Goal: Task Accomplishment & Management: Manage account settings

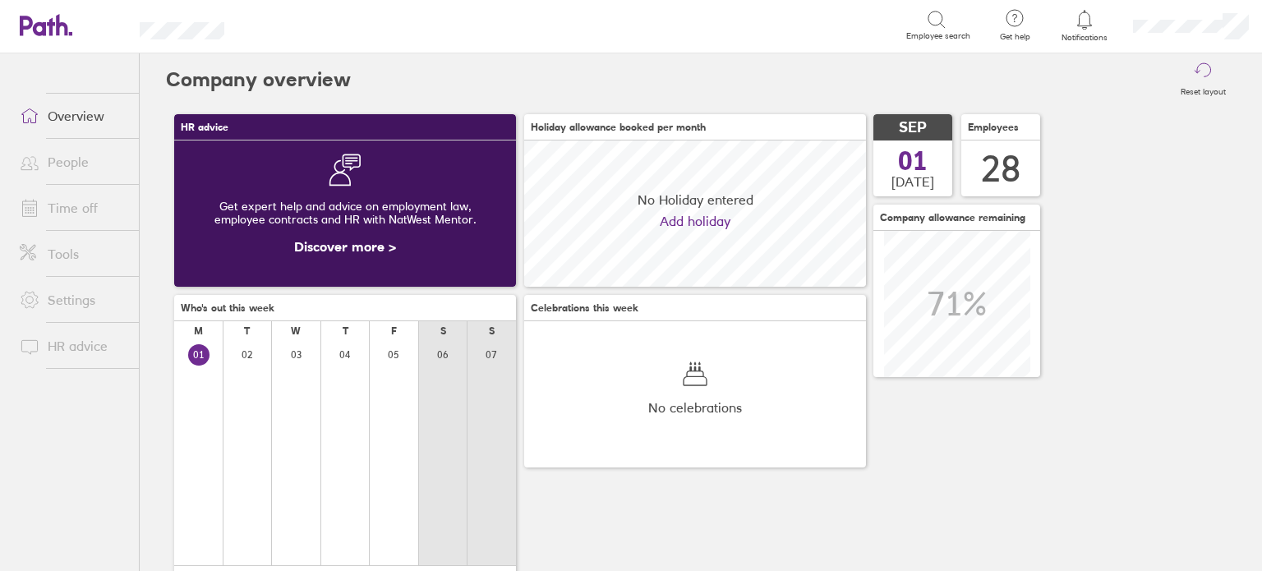
scroll to position [145, 342]
click at [80, 207] on link "Time off" at bounding box center [73, 207] width 132 height 33
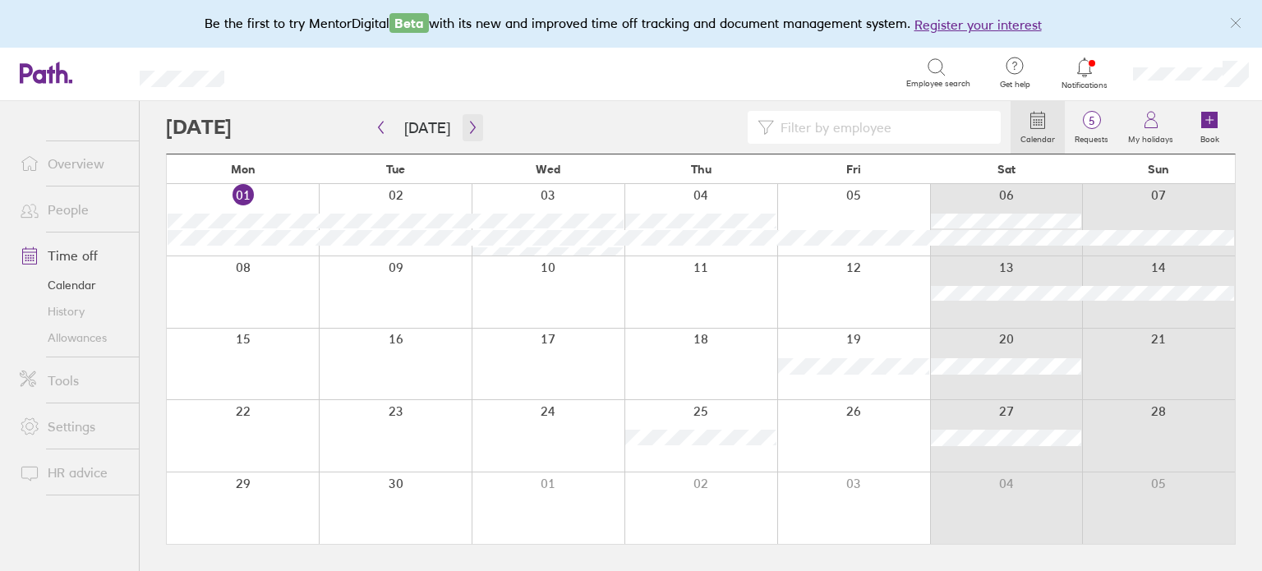
click at [471, 123] on icon "button" at bounding box center [473, 127] width 12 height 13
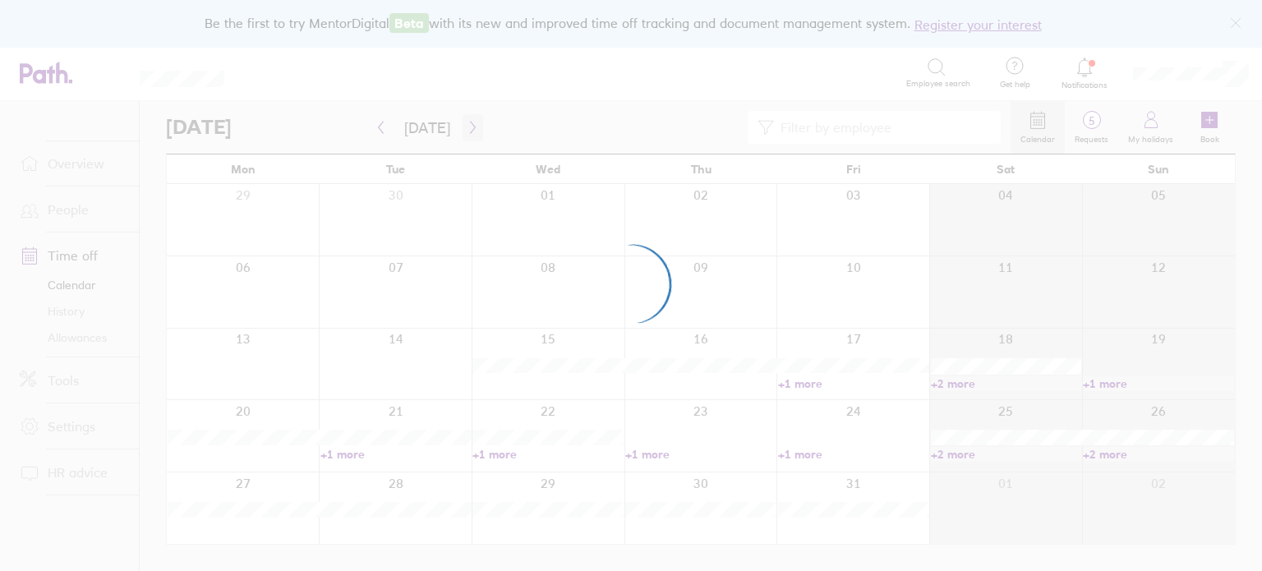
click at [471, 123] on div at bounding box center [631, 285] width 1262 height 571
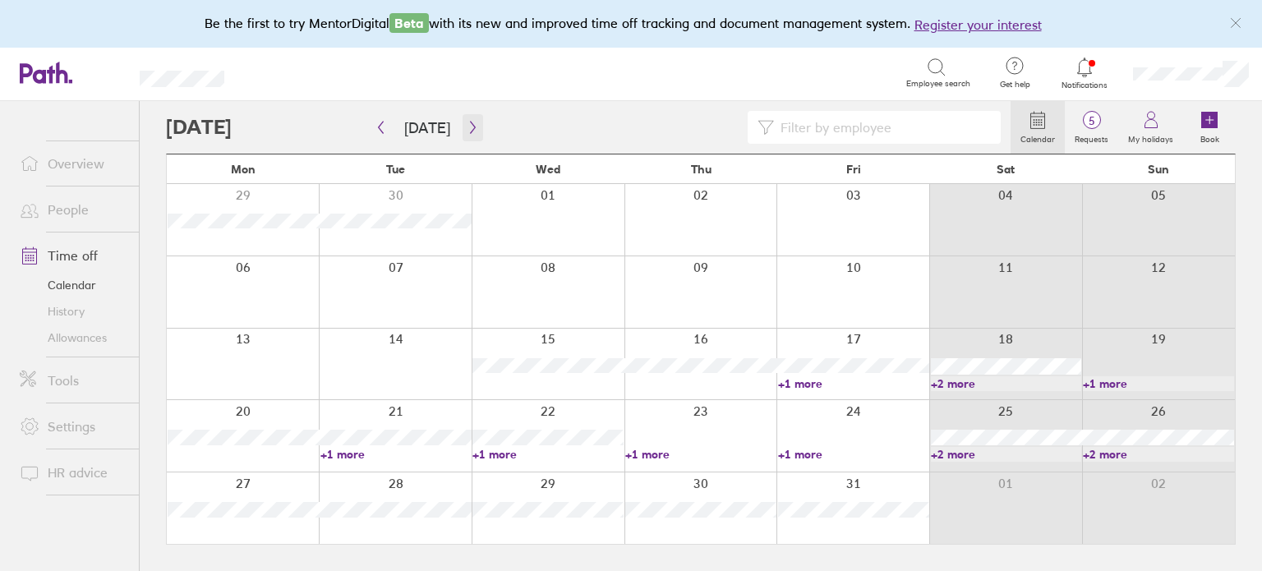
click at [467, 129] on icon "button" at bounding box center [473, 127] width 12 height 13
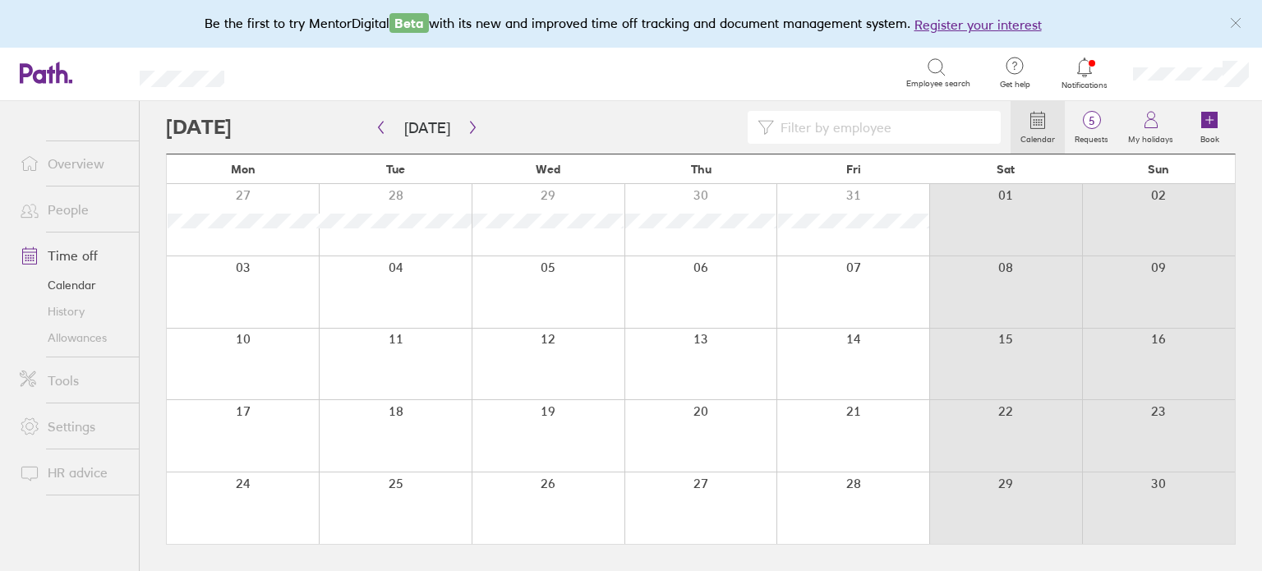
click at [900, 359] on div at bounding box center [852, 364] width 153 height 71
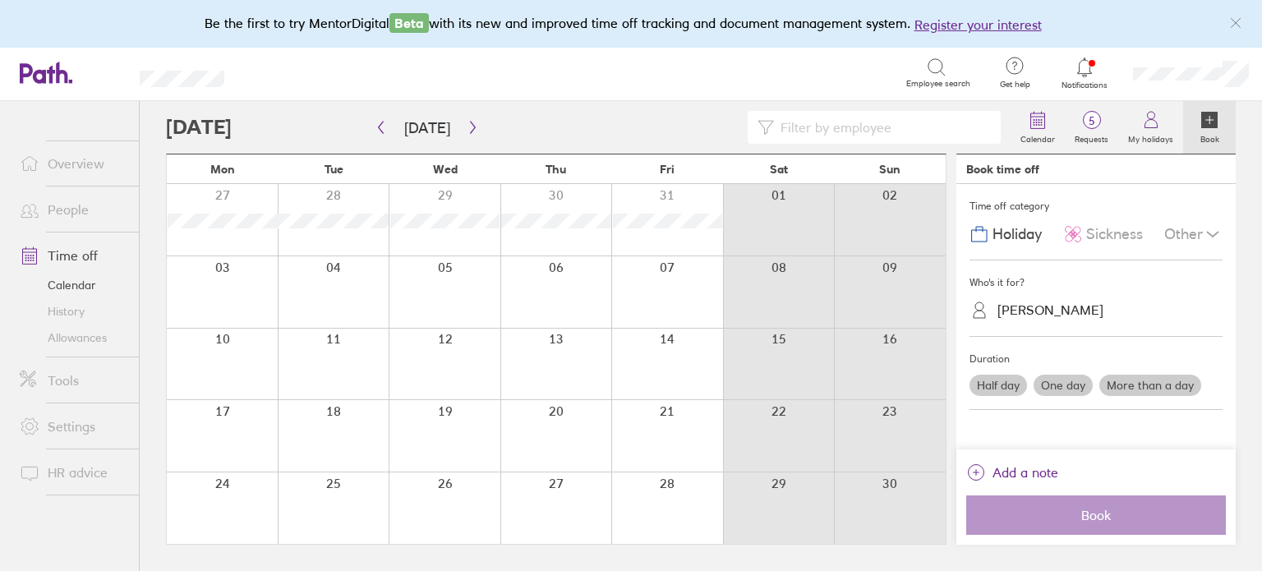
click at [1196, 232] on div "Other" at bounding box center [1193, 233] width 58 height 31
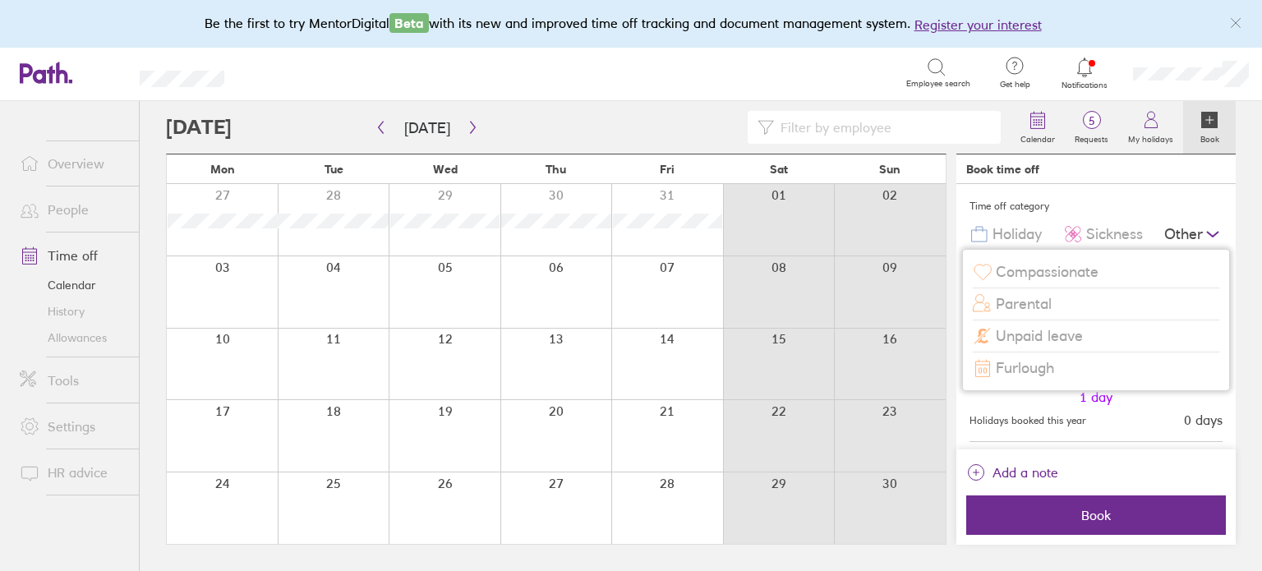
scroll to position [10, 0]
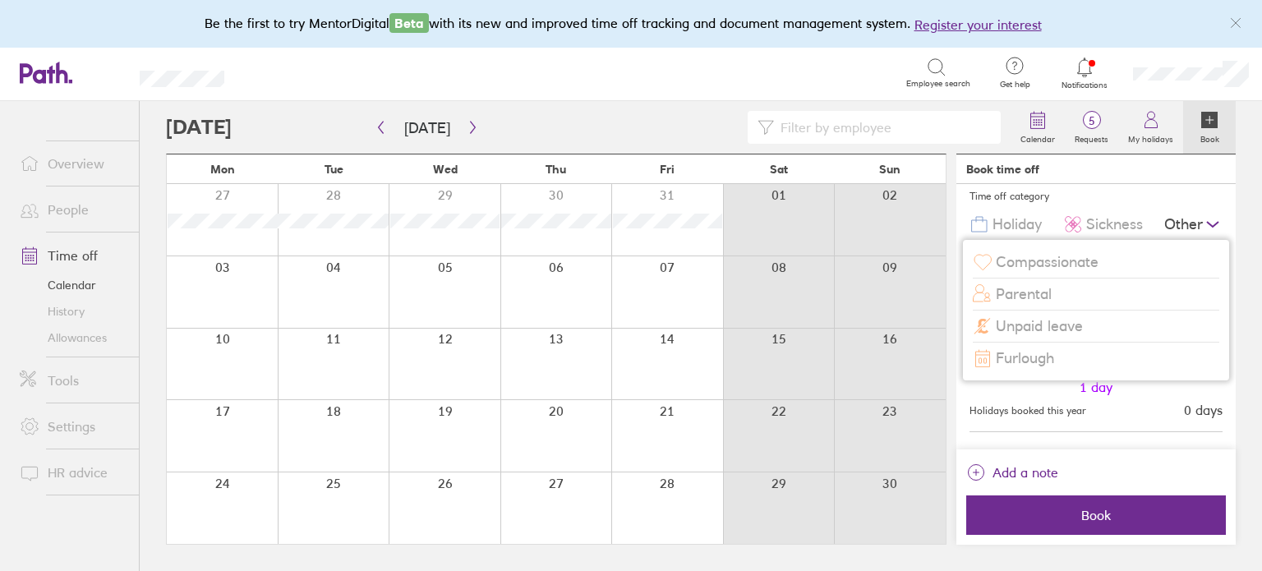
click at [1012, 211] on div "Holiday" at bounding box center [1005, 224] width 72 height 31
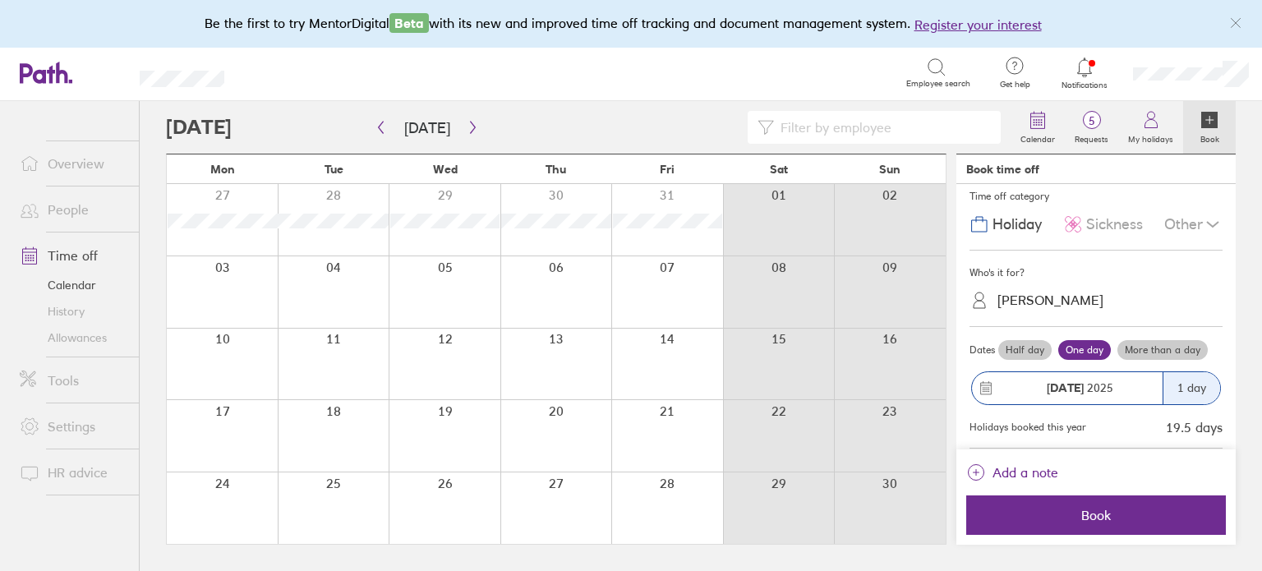
click at [1138, 351] on label "More than a day" at bounding box center [1162, 350] width 90 height 20
click at [0, 0] on input "More than a day" at bounding box center [0, 0] width 0 height 0
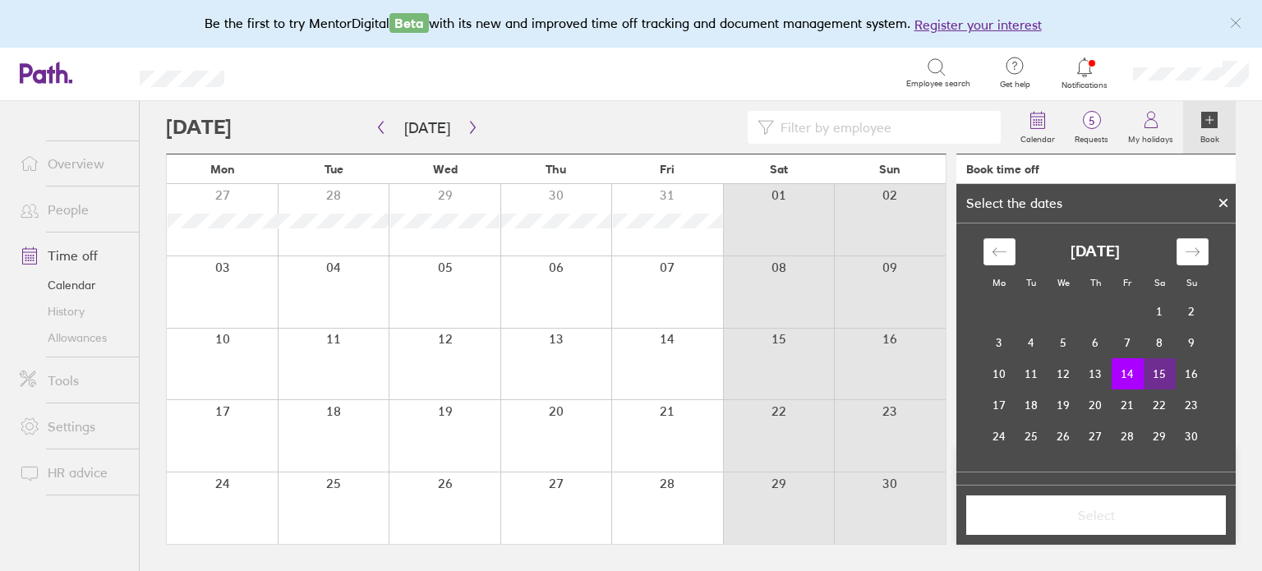
click at [1146, 371] on td "15" at bounding box center [1159, 373] width 32 height 31
click at [1076, 505] on button "Select" at bounding box center [1096, 514] width 260 height 39
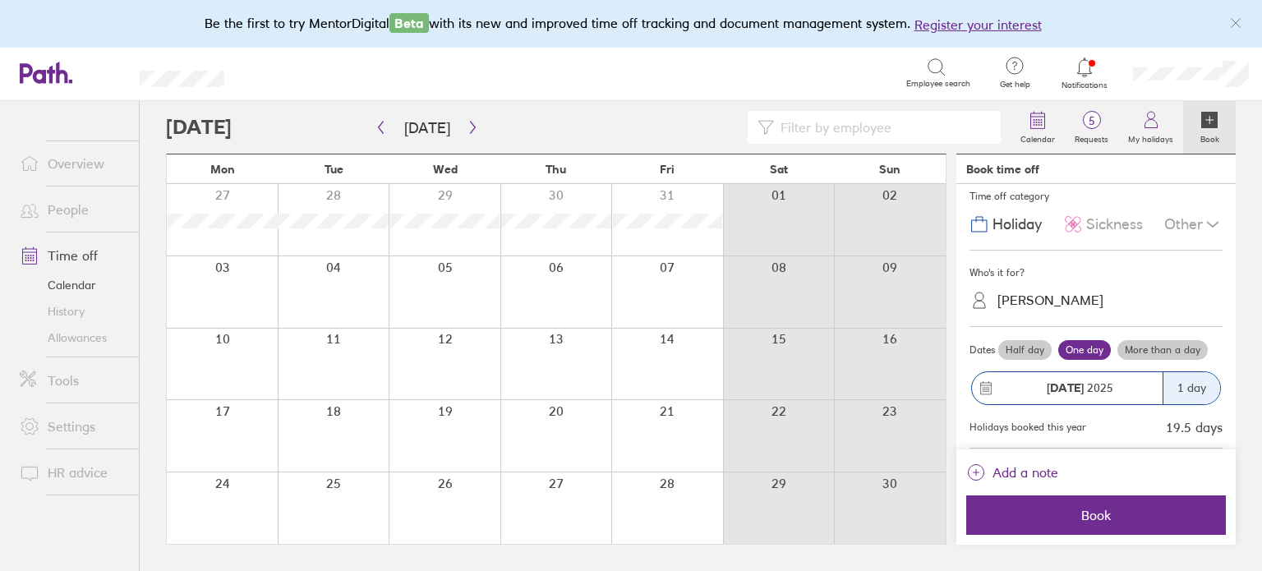
click at [1161, 340] on label "More than a day" at bounding box center [1162, 350] width 90 height 20
click at [0, 0] on input "More than a day" at bounding box center [0, 0] width 0 height 0
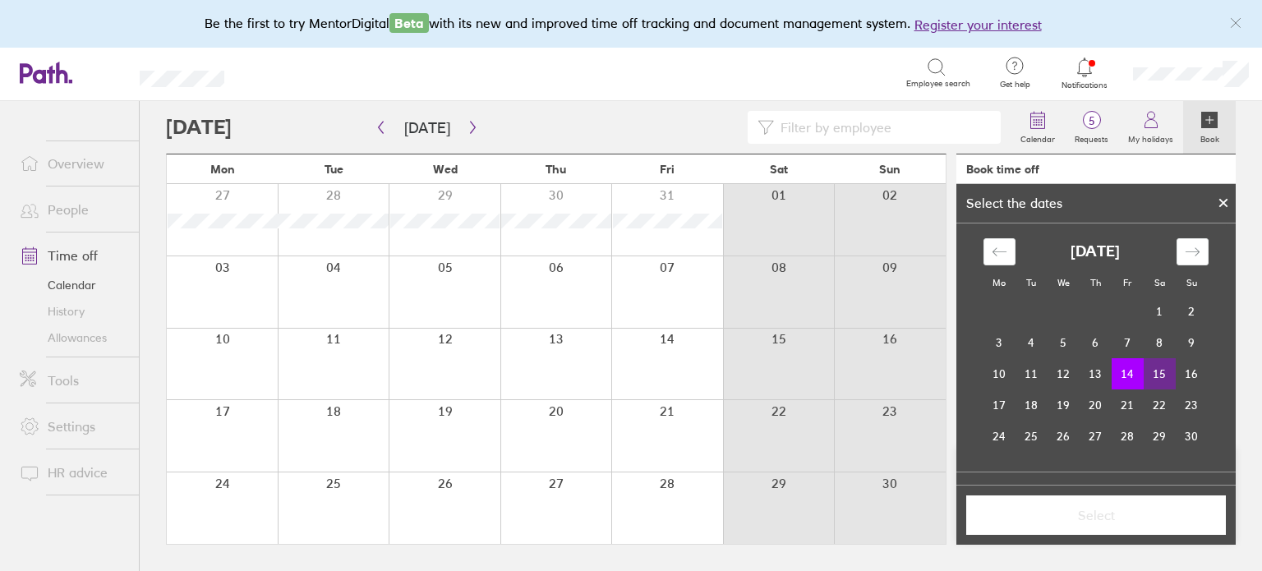
click at [1148, 375] on td "15" at bounding box center [1159, 373] width 32 height 31
click at [1098, 515] on span "Select" at bounding box center [1095, 515] width 237 height 15
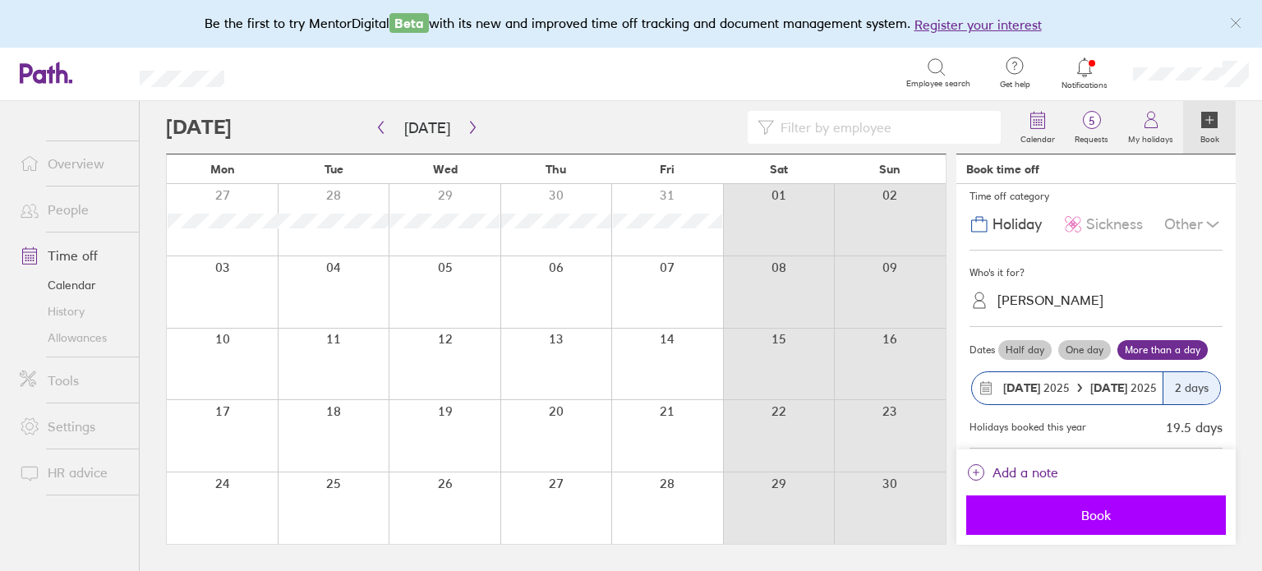
click at [1079, 517] on span "Book" at bounding box center [1095, 515] width 237 height 15
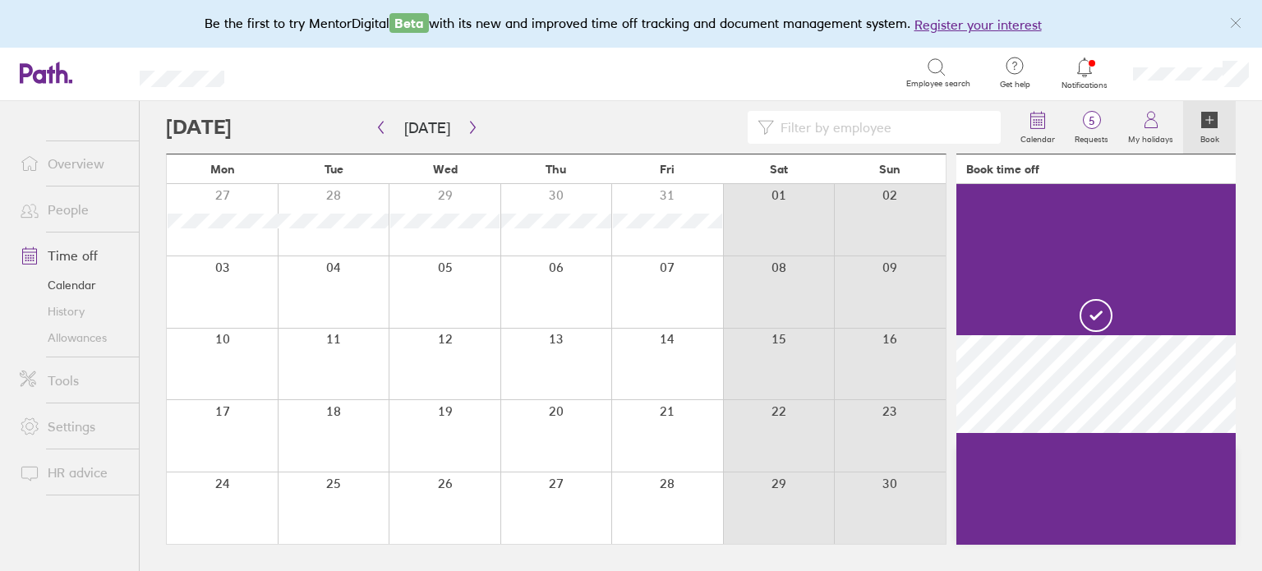
click at [904, 352] on div at bounding box center [890, 364] width 112 height 71
click at [889, 351] on div at bounding box center [890, 364] width 112 height 71
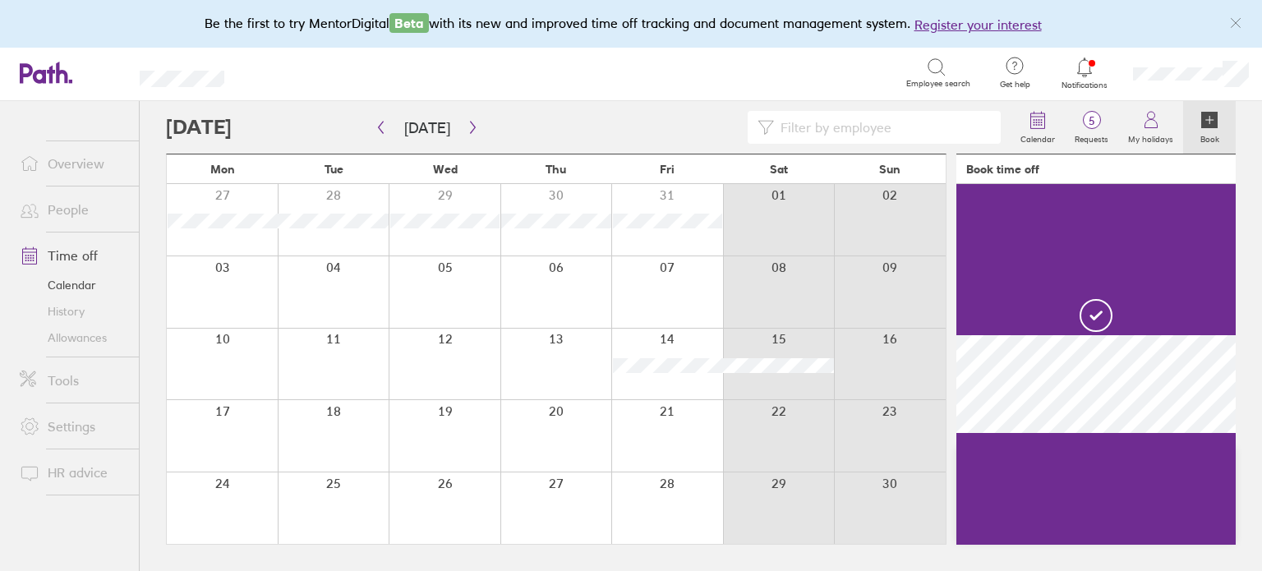
scroll to position [0, 0]
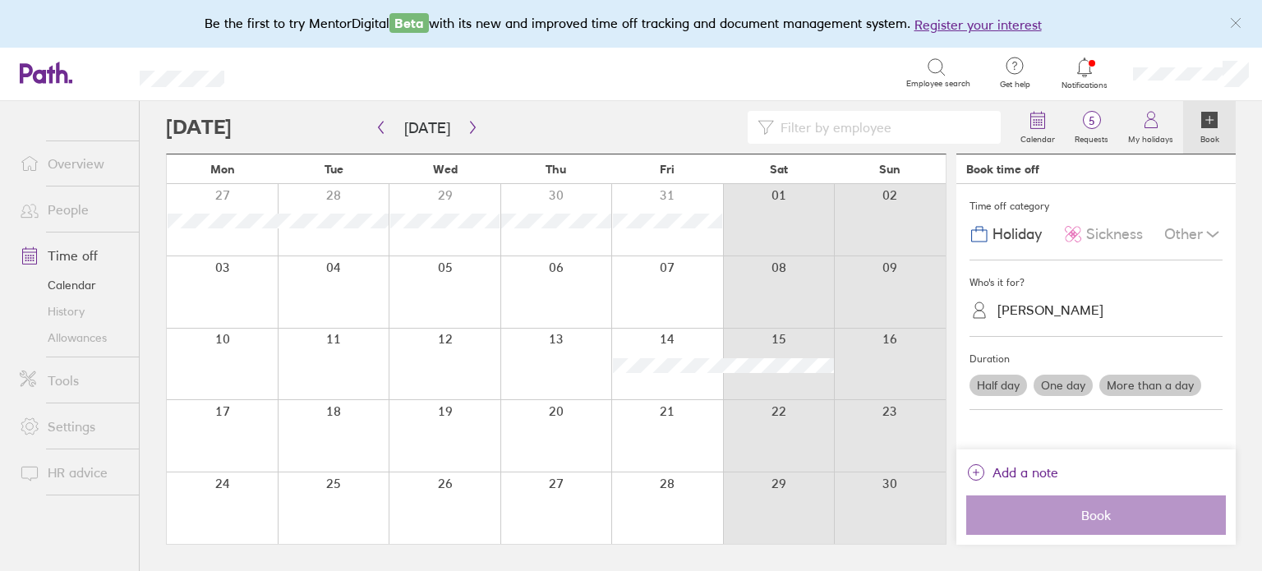
click at [889, 360] on div at bounding box center [890, 364] width 112 height 71
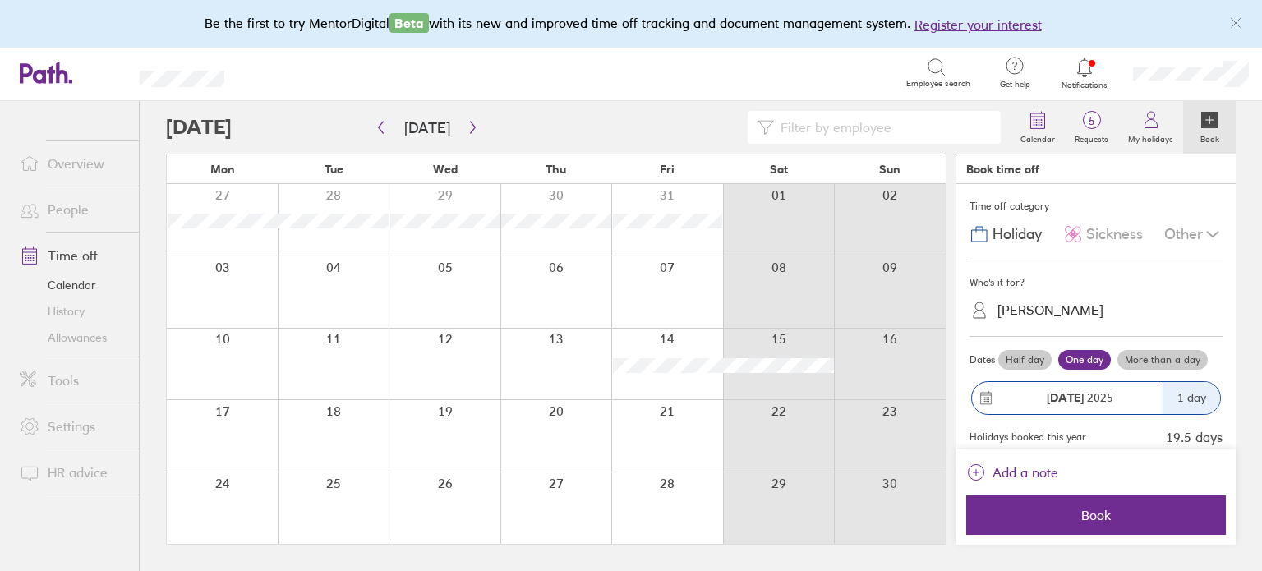
click at [1164, 237] on div "Other" at bounding box center [1193, 233] width 58 height 31
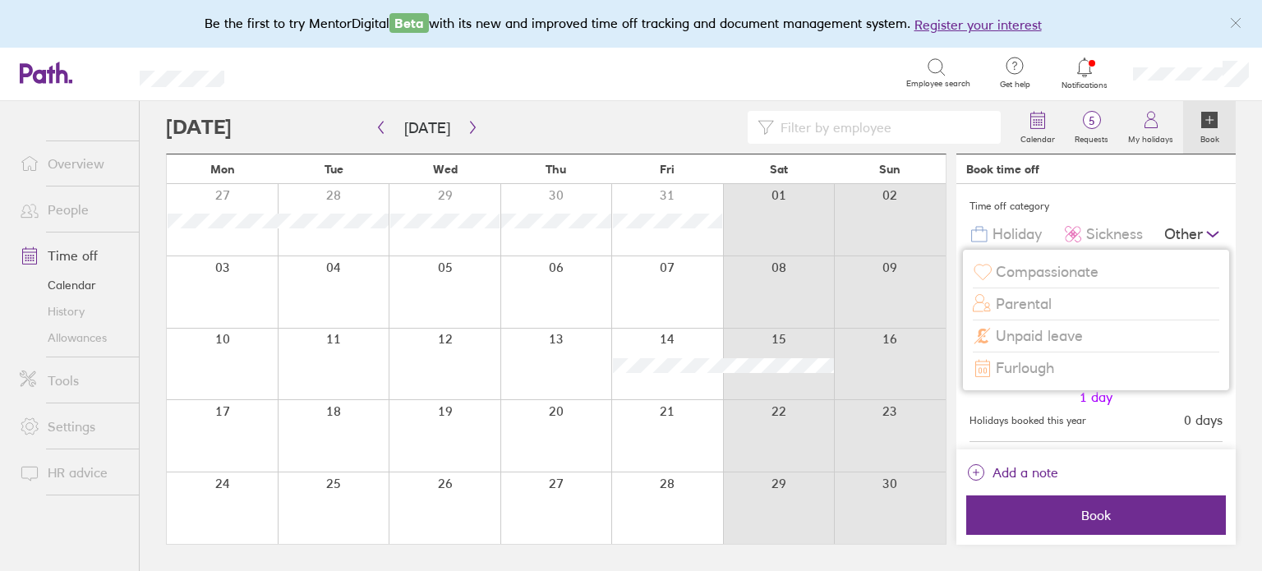
click at [1085, 274] on span "Compassionate" at bounding box center [1046, 272] width 103 height 17
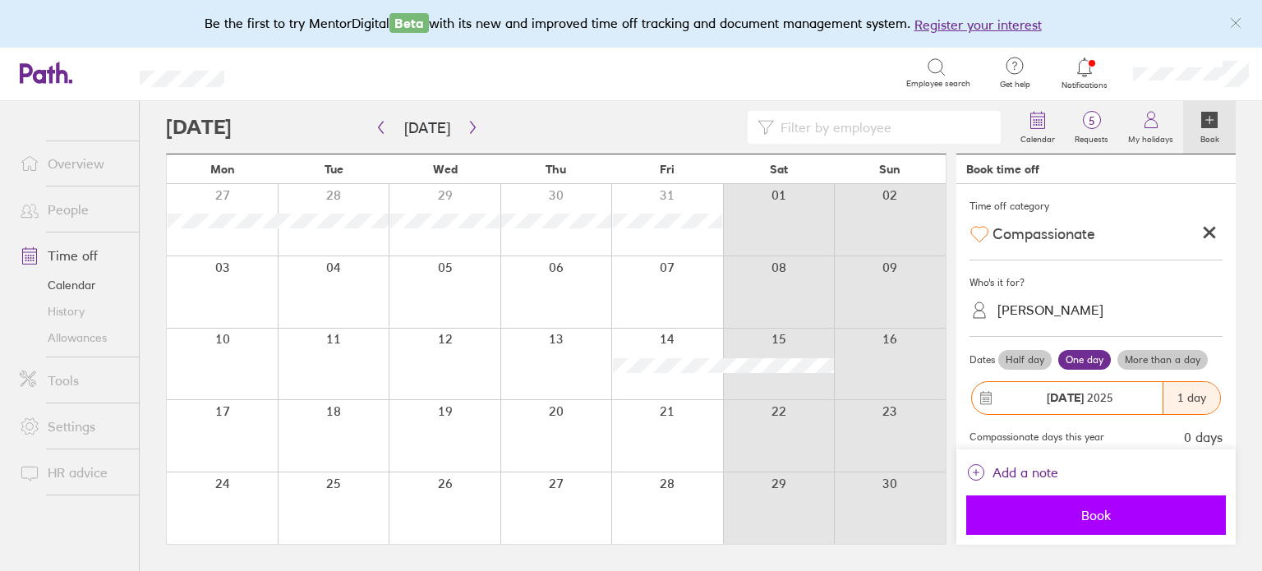
click at [1107, 513] on span "Book" at bounding box center [1095, 515] width 237 height 15
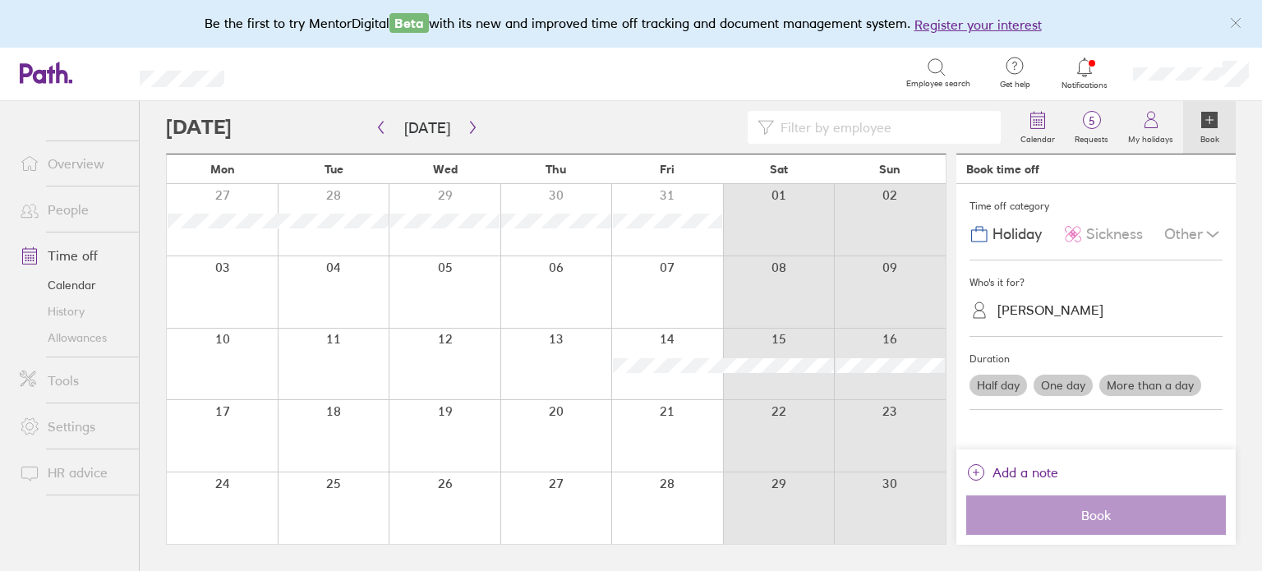
click at [724, 248] on div at bounding box center [779, 219] width 112 height 71
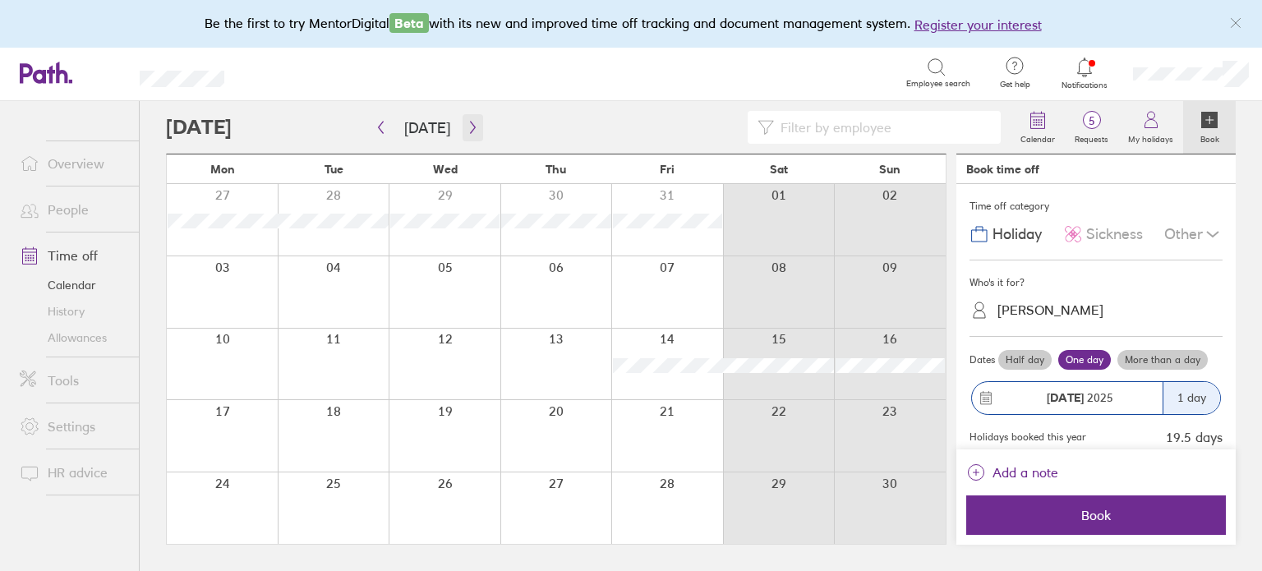
click at [469, 122] on icon "button" at bounding box center [473, 127] width 12 height 13
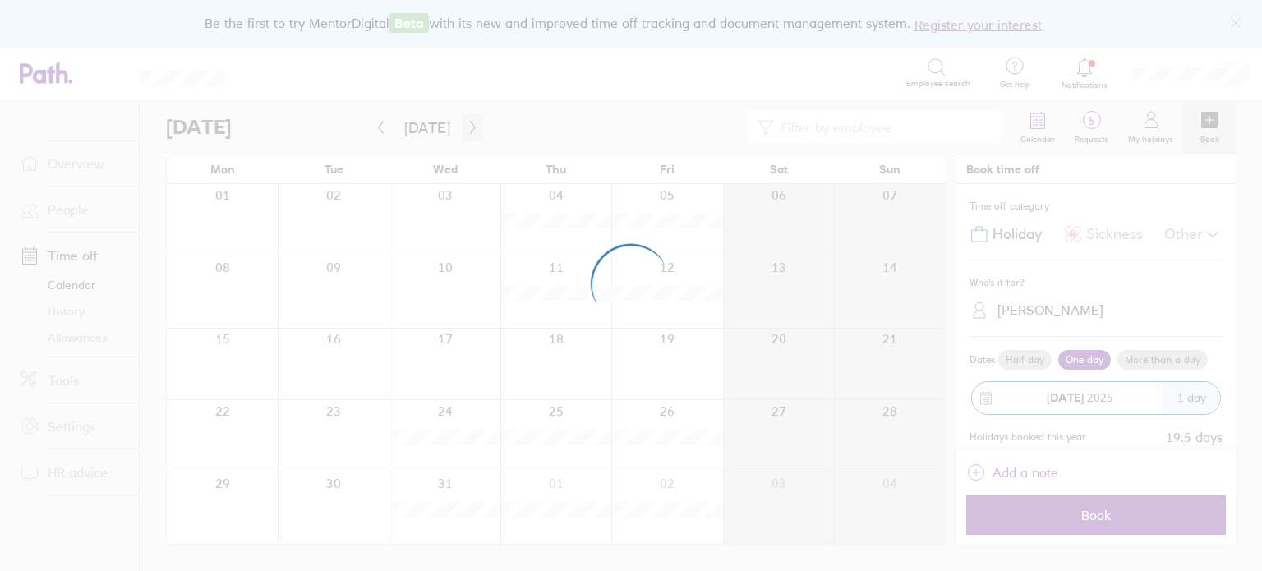
click at [469, 122] on div at bounding box center [631, 285] width 1262 height 571
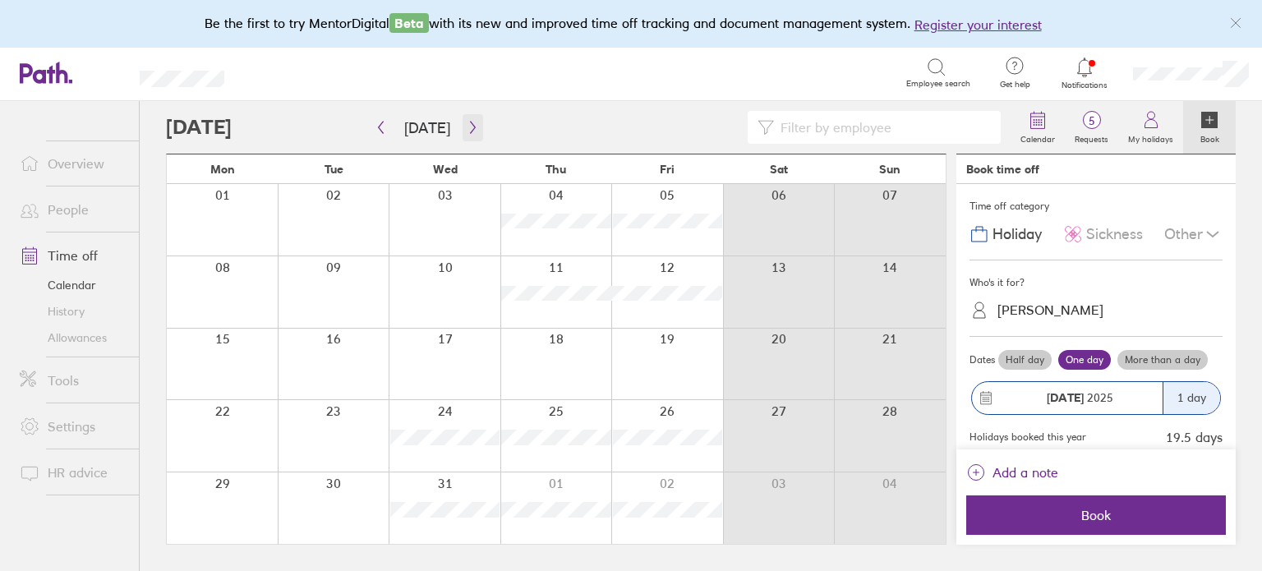
click at [469, 117] on button "button" at bounding box center [472, 127] width 21 height 27
click at [697, 494] on div at bounding box center [667, 507] width 112 height 71
click at [693, 494] on div at bounding box center [667, 507] width 112 height 71
click at [1147, 354] on label "More than a day" at bounding box center [1162, 360] width 90 height 20
click at [0, 0] on input "More than a day" at bounding box center [0, 0] width 0 height 0
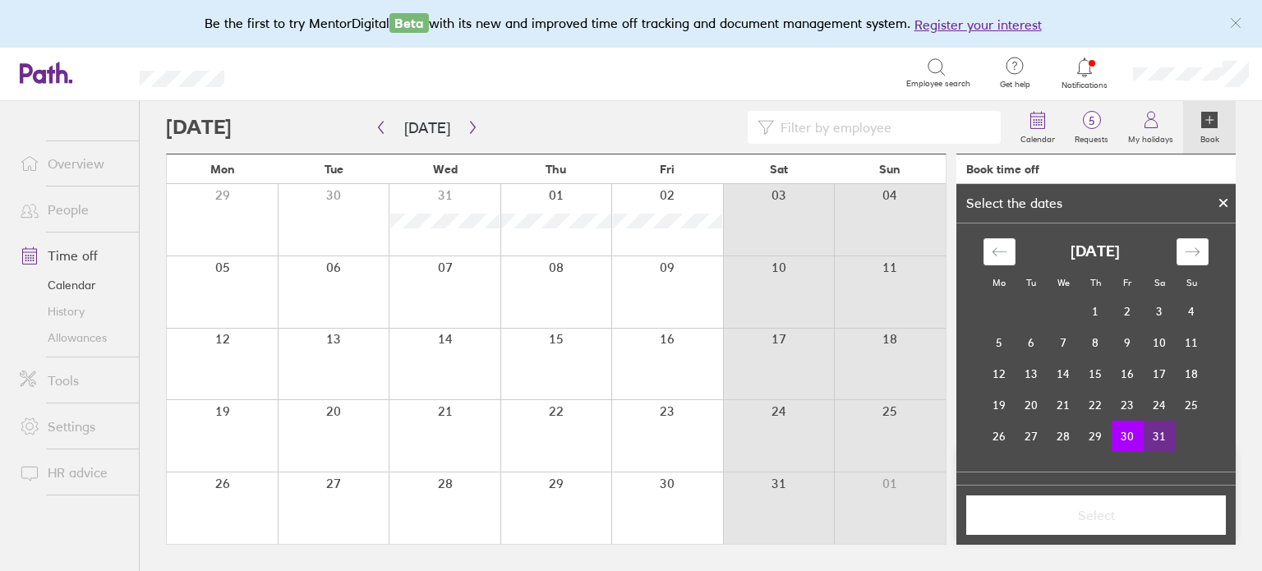
click at [1154, 436] on td "31" at bounding box center [1159, 436] width 32 height 31
click at [1109, 517] on span "Select" at bounding box center [1095, 515] width 237 height 15
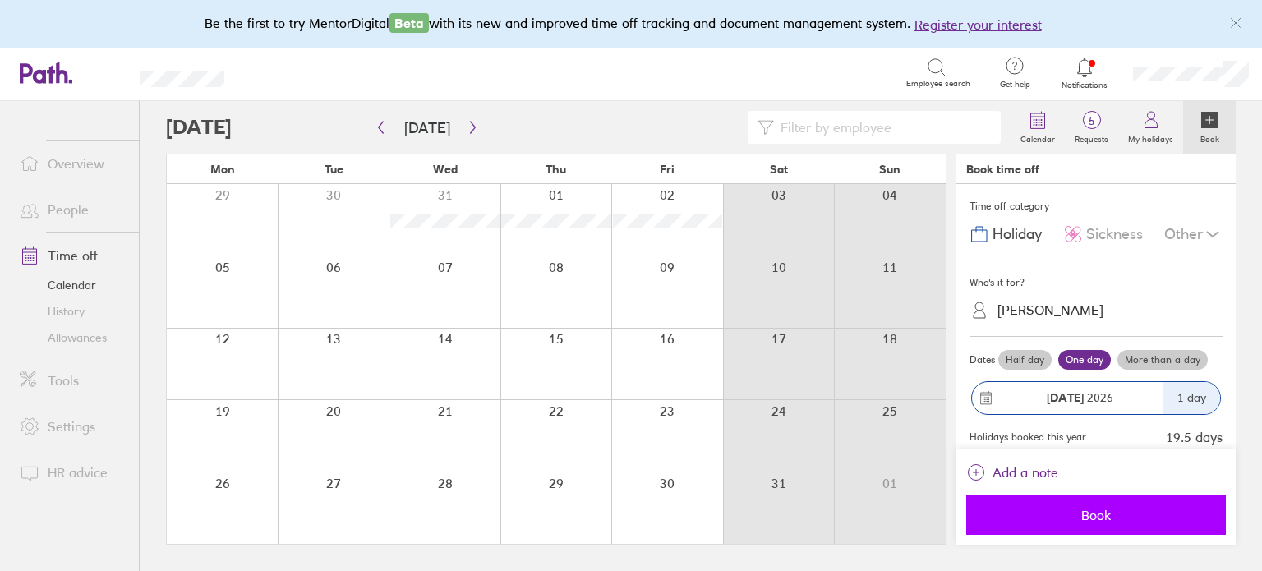
click at [1056, 503] on button "Book" at bounding box center [1096, 514] width 260 height 39
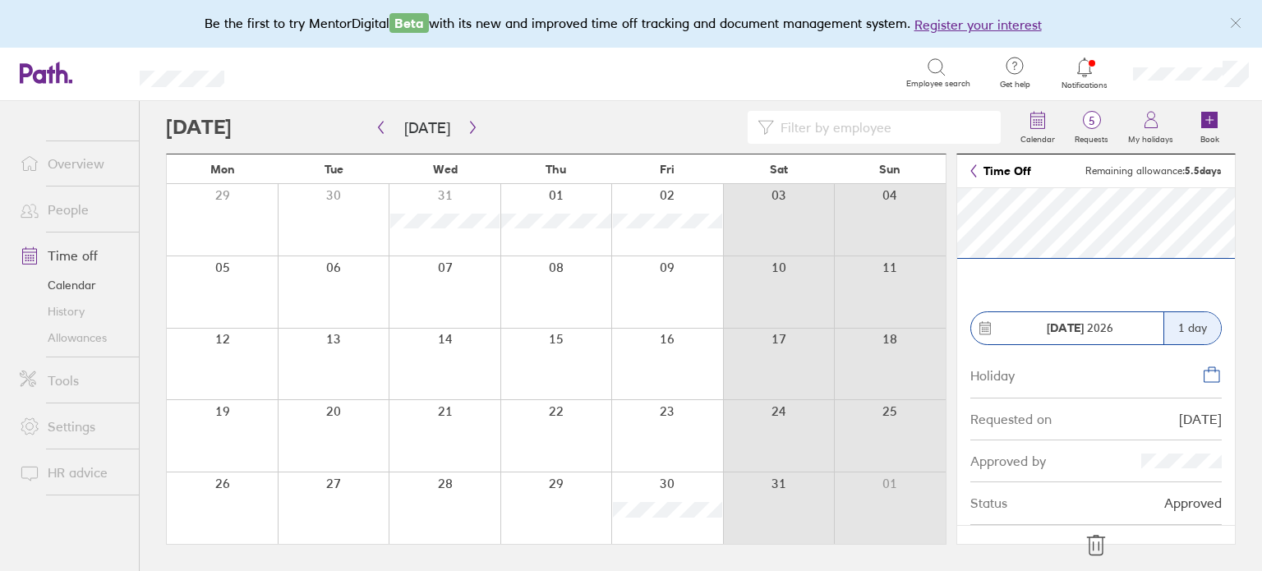
click at [1093, 543] on icon at bounding box center [1095, 546] width 17 height 20
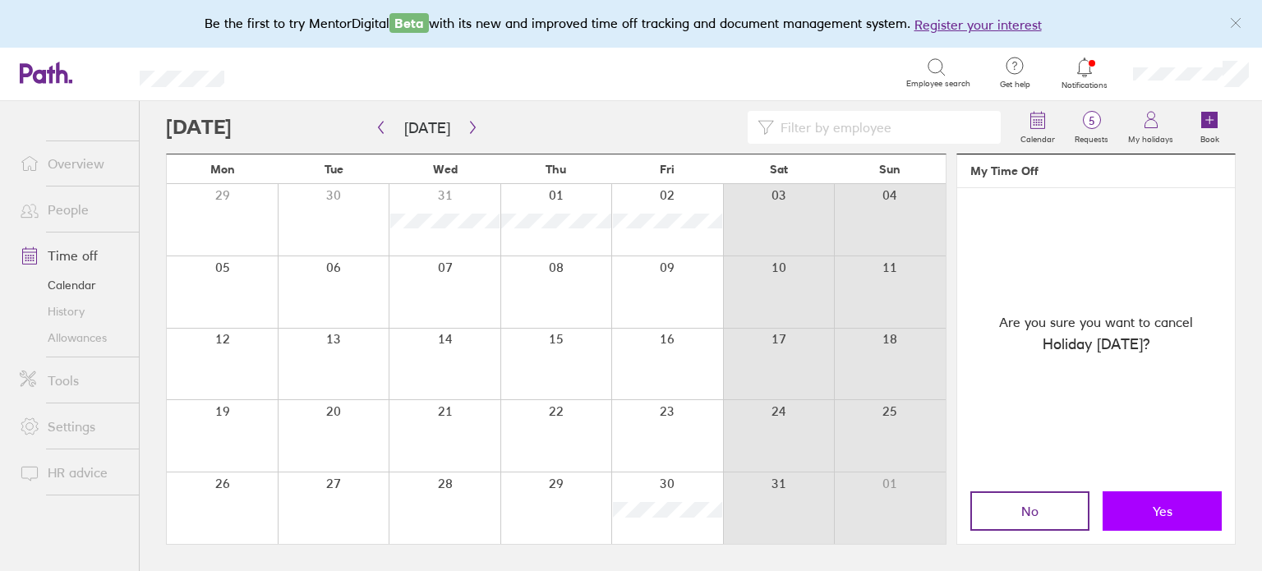
click at [1172, 492] on button "Yes" at bounding box center [1161, 510] width 119 height 39
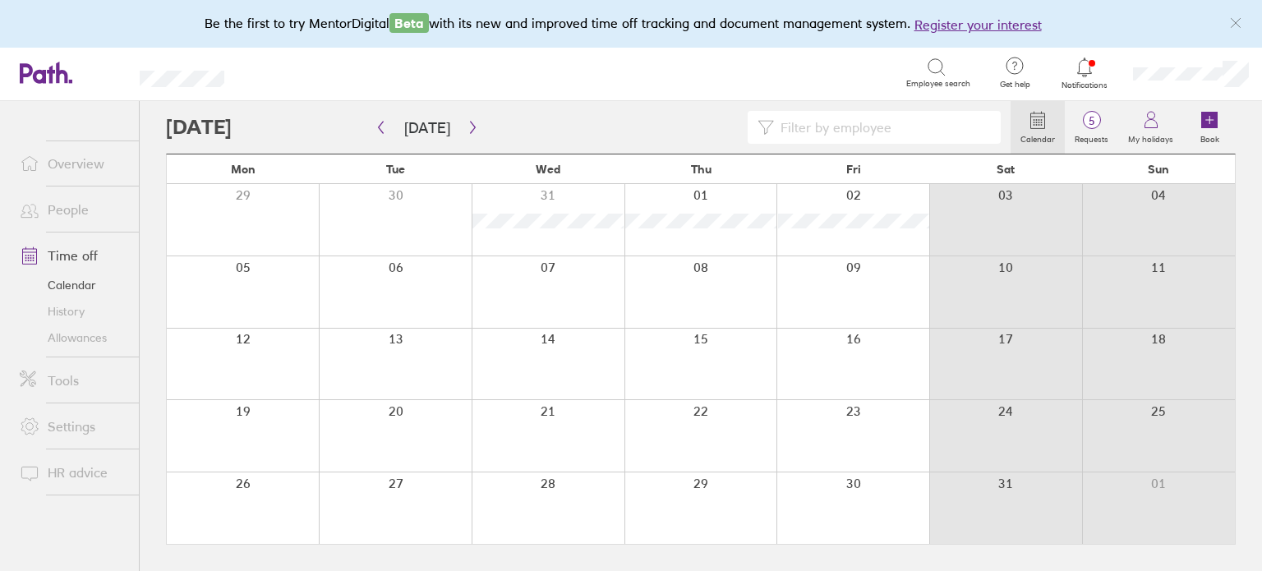
click at [899, 499] on div at bounding box center [852, 507] width 153 height 71
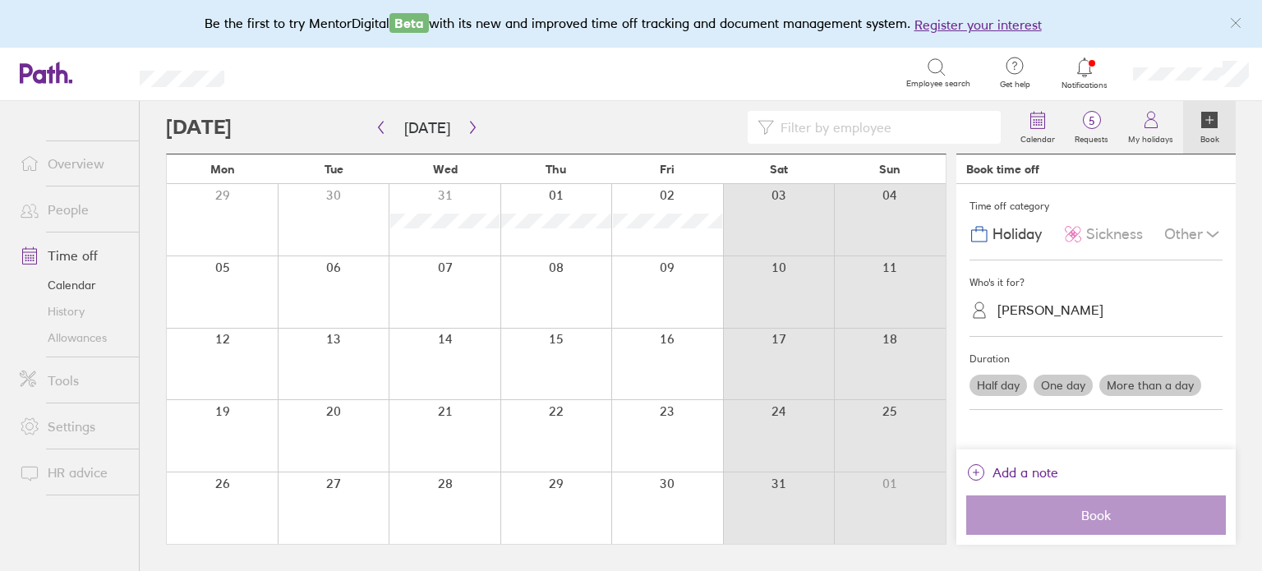
click at [1141, 387] on label "More than a day" at bounding box center [1150, 385] width 102 height 21
click at [0, 0] on input "More than a day" at bounding box center [0, 0] width 0 height 0
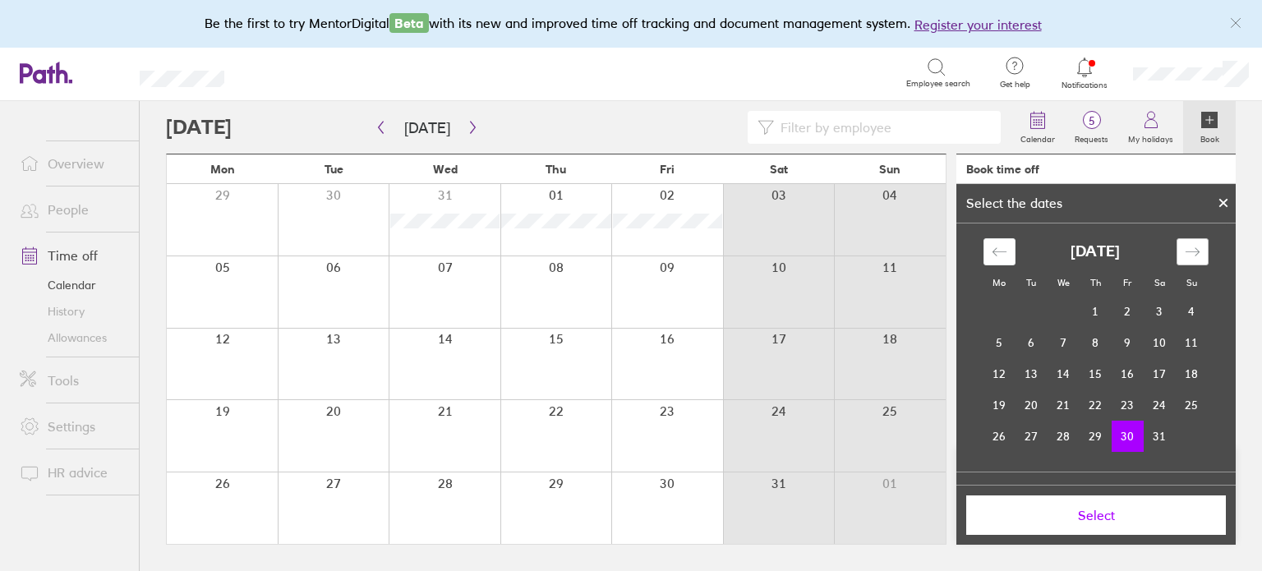
click at [1193, 246] on icon "Move forward to switch to the next month." at bounding box center [1192, 252] width 16 height 16
click at [995, 251] on icon "Move backward to switch to the previous month." at bounding box center [999, 252] width 16 height 16
click at [1153, 432] on td "31" at bounding box center [1159, 436] width 32 height 31
click at [1124, 443] on td "30" at bounding box center [1127, 436] width 32 height 31
click at [1145, 440] on td "31" at bounding box center [1159, 436] width 32 height 31
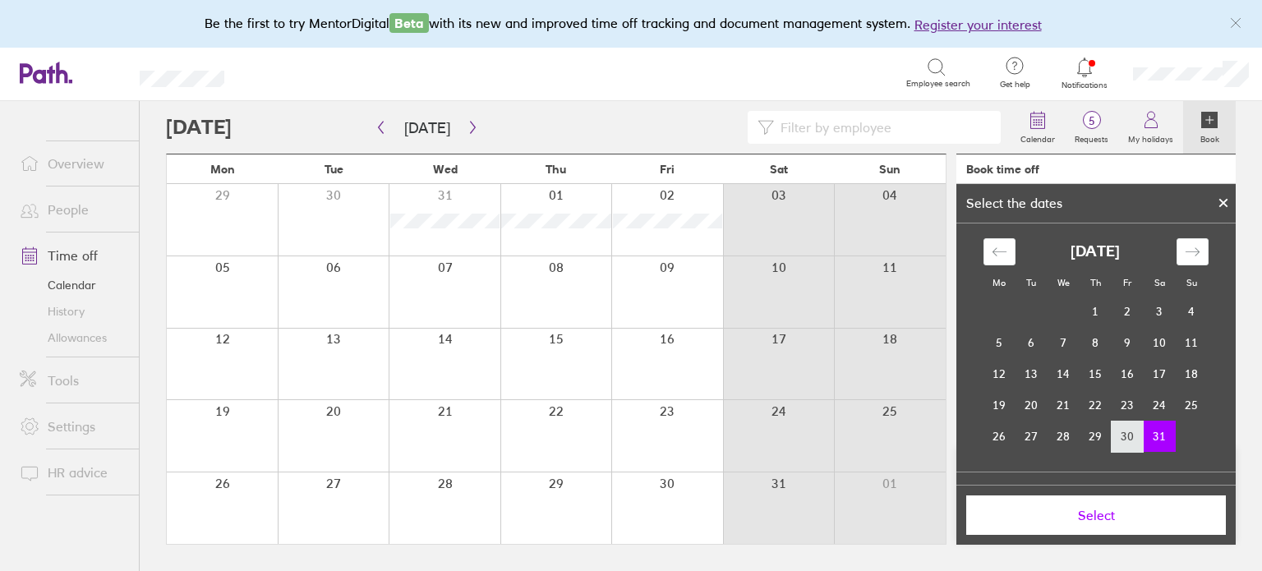
click at [1111, 428] on td "30" at bounding box center [1127, 436] width 32 height 31
click at [1227, 202] on icon at bounding box center [1222, 203] width 11 height 10
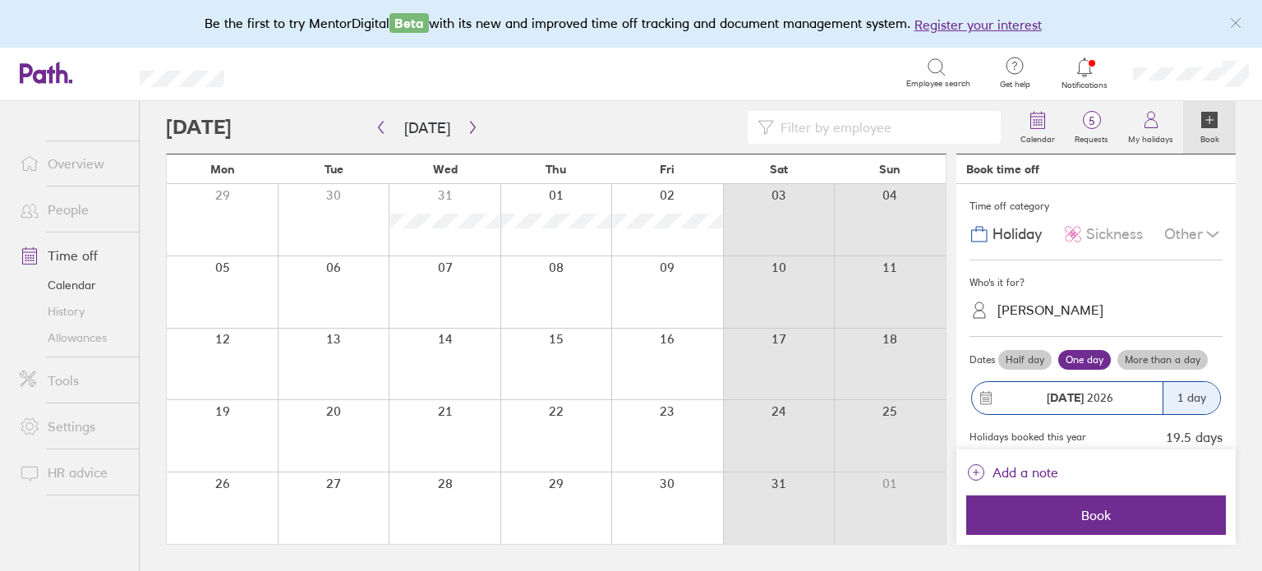
click at [1153, 355] on label "More than a day" at bounding box center [1162, 360] width 90 height 20
click at [0, 0] on input "More than a day" at bounding box center [0, 0] width 0 height 0
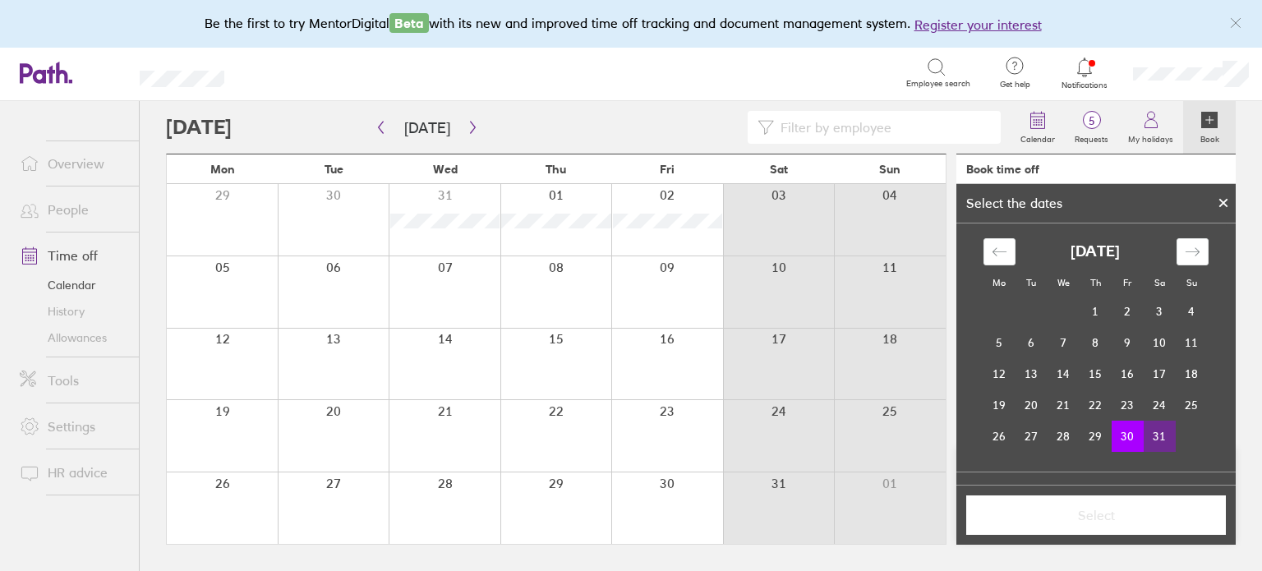
click at [1150, 427] on td "31" at bounding box center [1159, 436] width 32 height 31
click at [1118, 518] on span "Select" at bounding box center [1095, 515] width 237 height 15
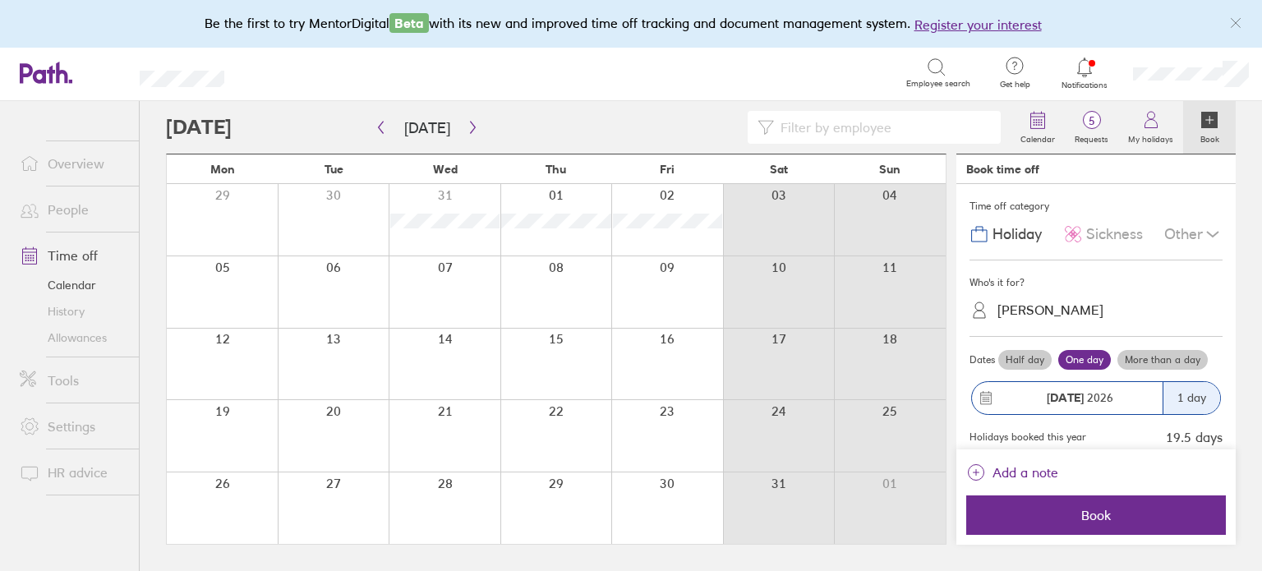
click at [1179, 359] on label "More than a day" at bounding box center [1162, 360] width 90 height 20
click at [0, 0] on input "More than a day" at bounding box center [0, 0] width 0 height 0
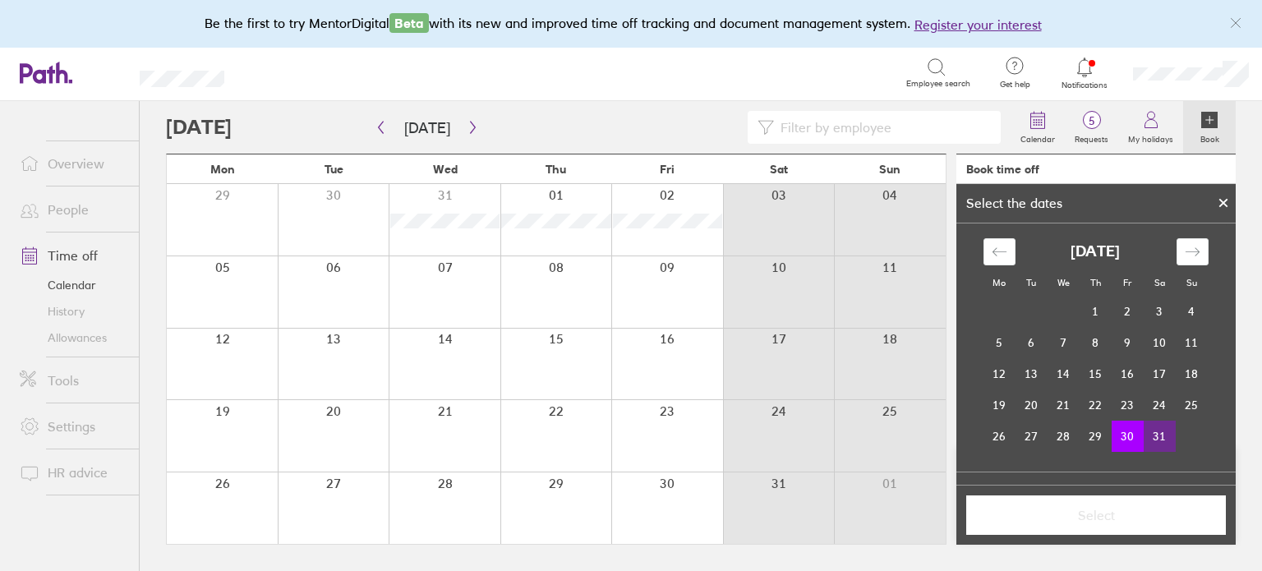
click at [1157, 430] on td "31" at bounding box center [1159, 436] width 32 height 31
click at [1150, 525] on button "Select" at bounding box center [1096, 514] width 260 height 39
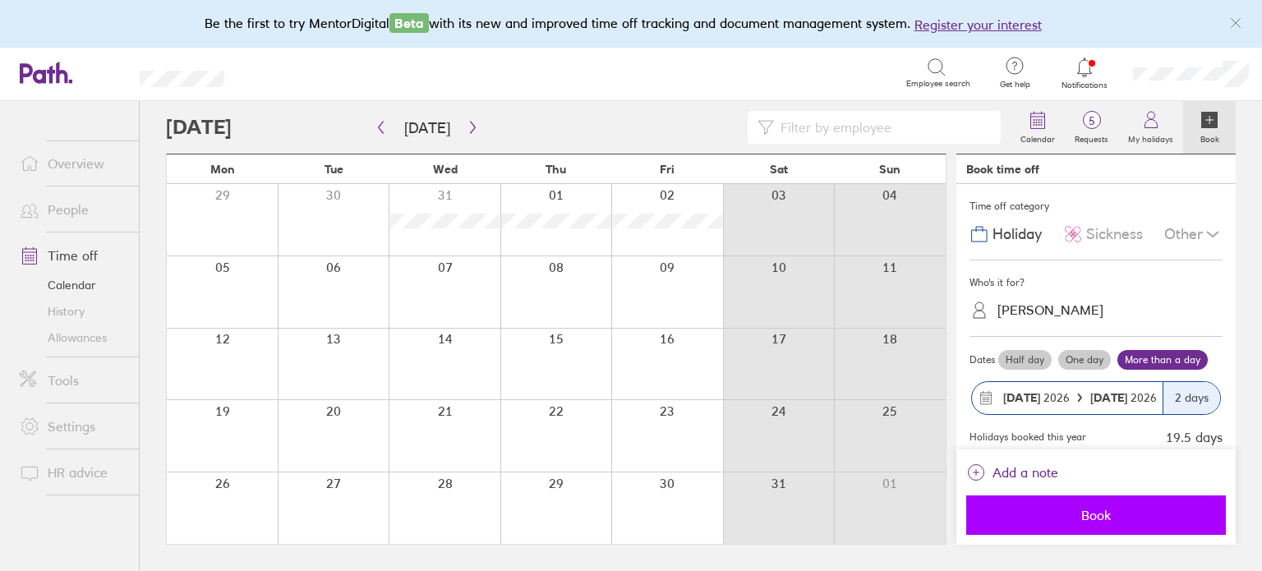
click at [1091, 508] on span "Book" at bounding box center [1095, 515] width 237 height 15
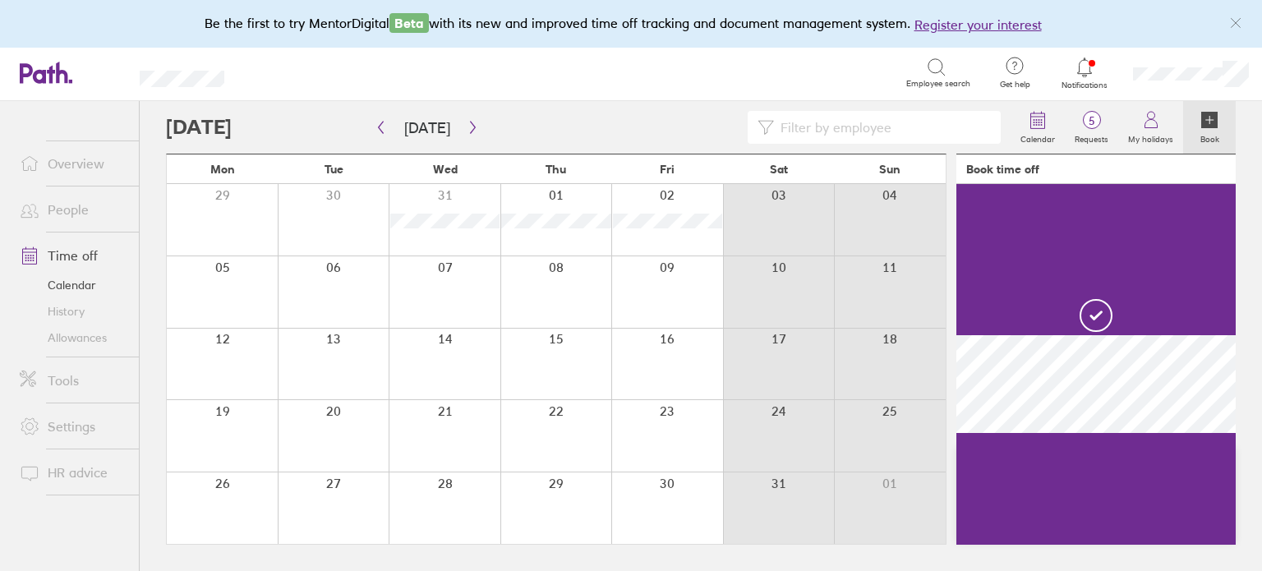
click at [886, 496] on div at bounding box center [890, 507] width 112 height 71
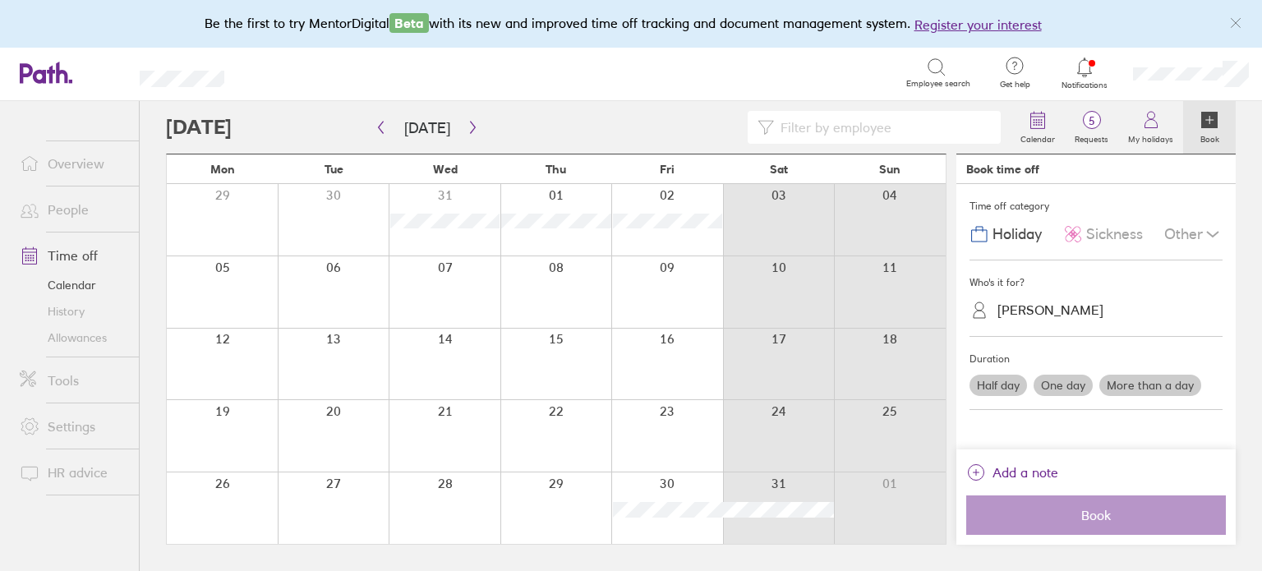
click at [886, 496] on div at bounding box center [890, 507] width 112 height 71
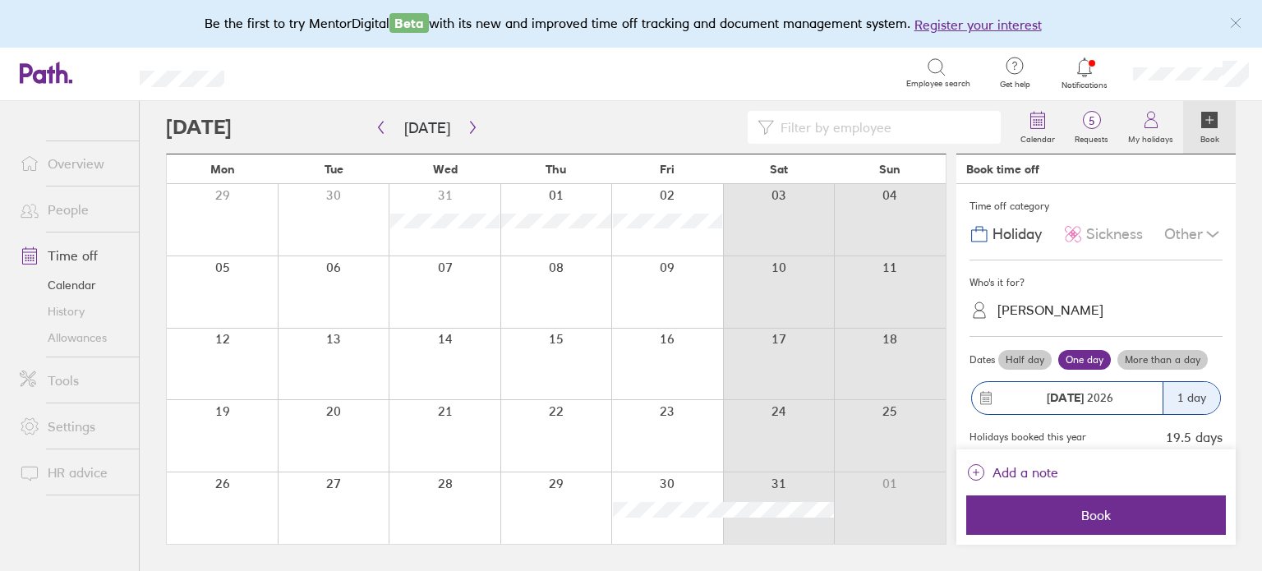
click at [1164, 227] on div "Other" at bounding box center [1193, 233] width 58 height 31
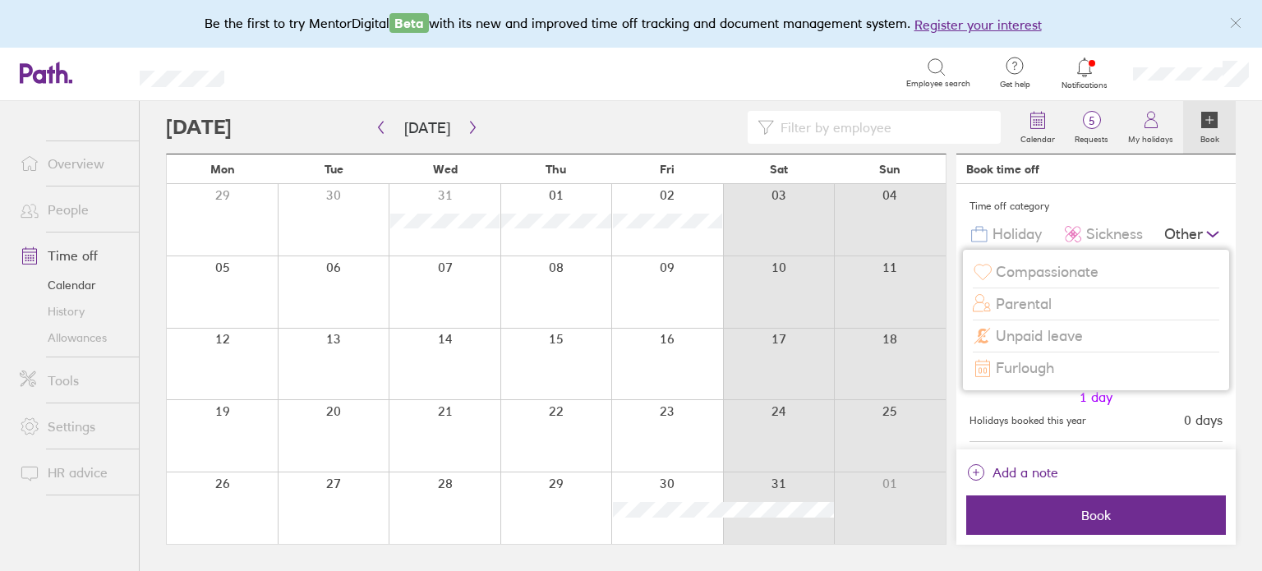
click at [1078, 270] on span "Compassionate" at bounding box center [1046, 272] width 103 height 17
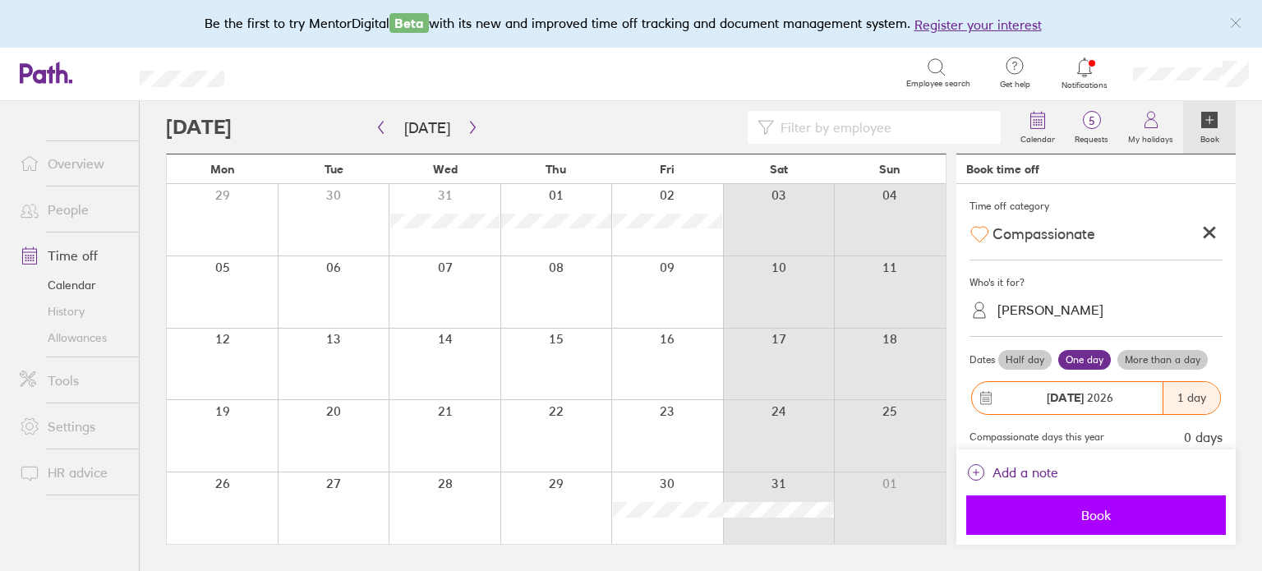
click at [1088, 517] on span "Book" at bounding box center [1095, 515] width 237 height 15
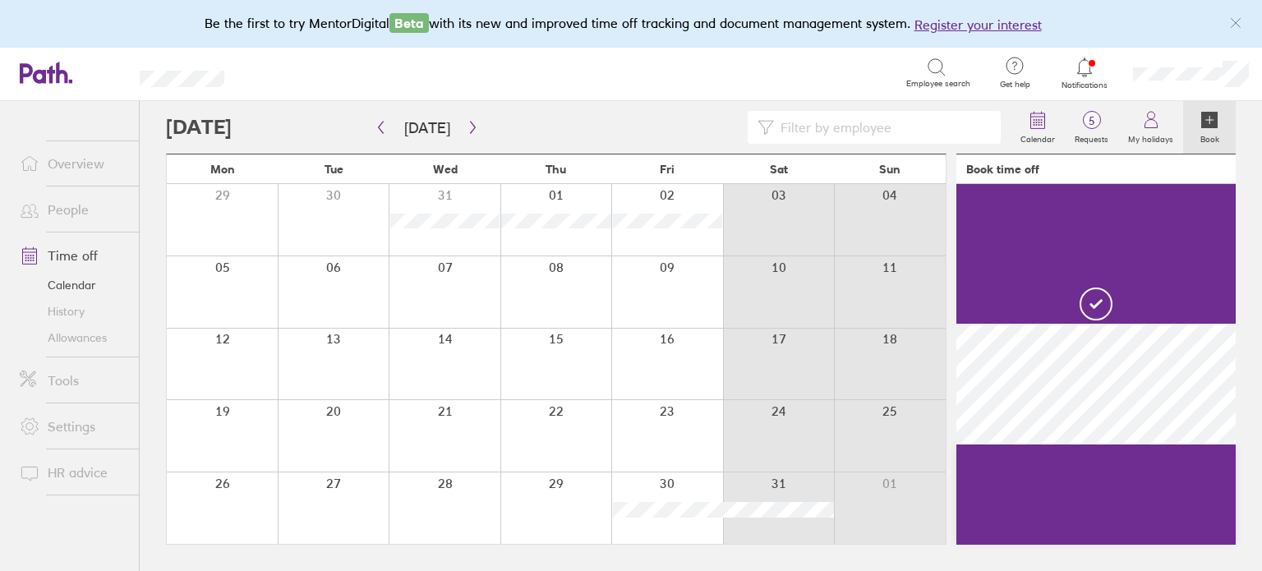
click at [703, 112] on div at bounding box center [588, 127] width 844 height 33
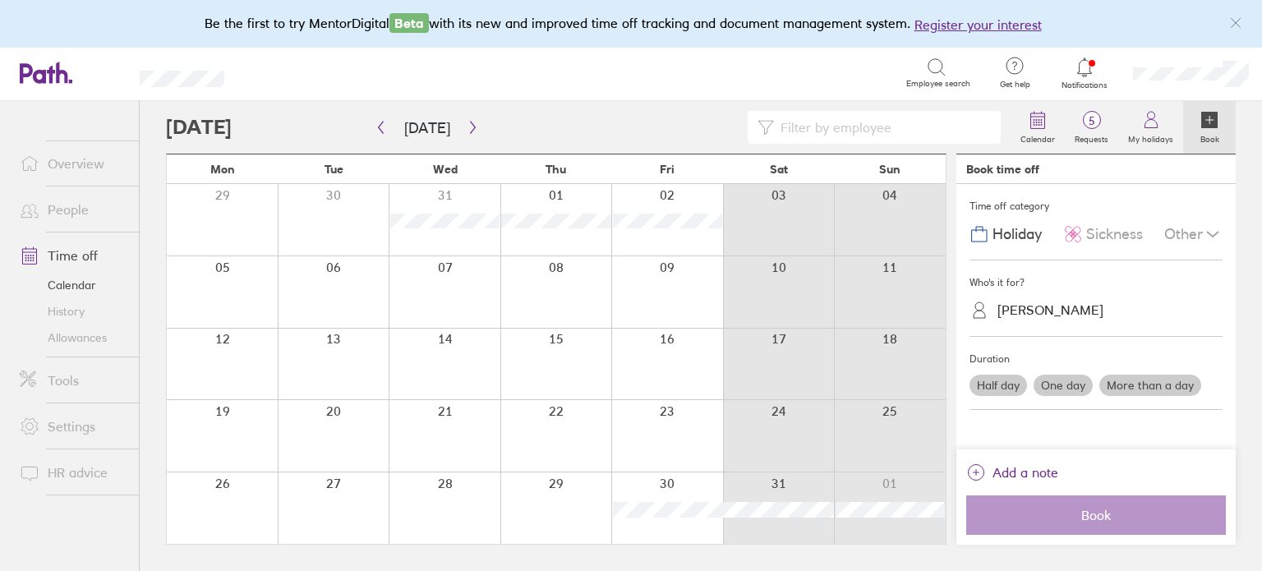
click at [568, 112] on div at bounding box center [588, 127] width 844 height 33
click at [1091, 62] on icon at bounding box center [1084, 67] width 20 height 20
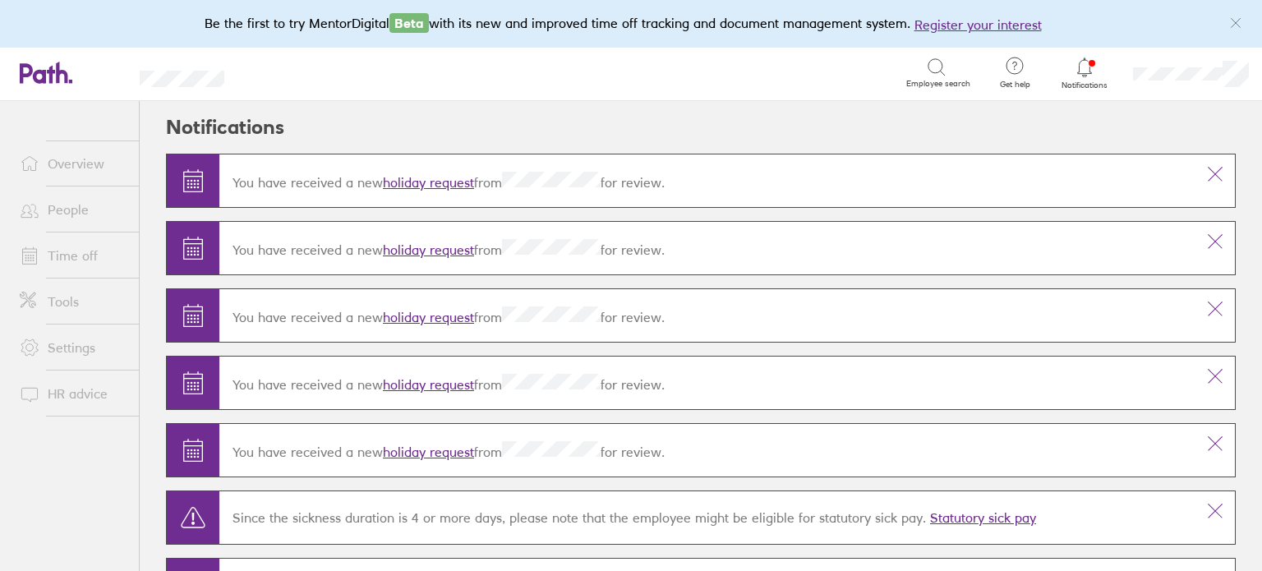
click at [434, 182] on link "holiday request" at bounding box center [428, 182] width 91 height 16
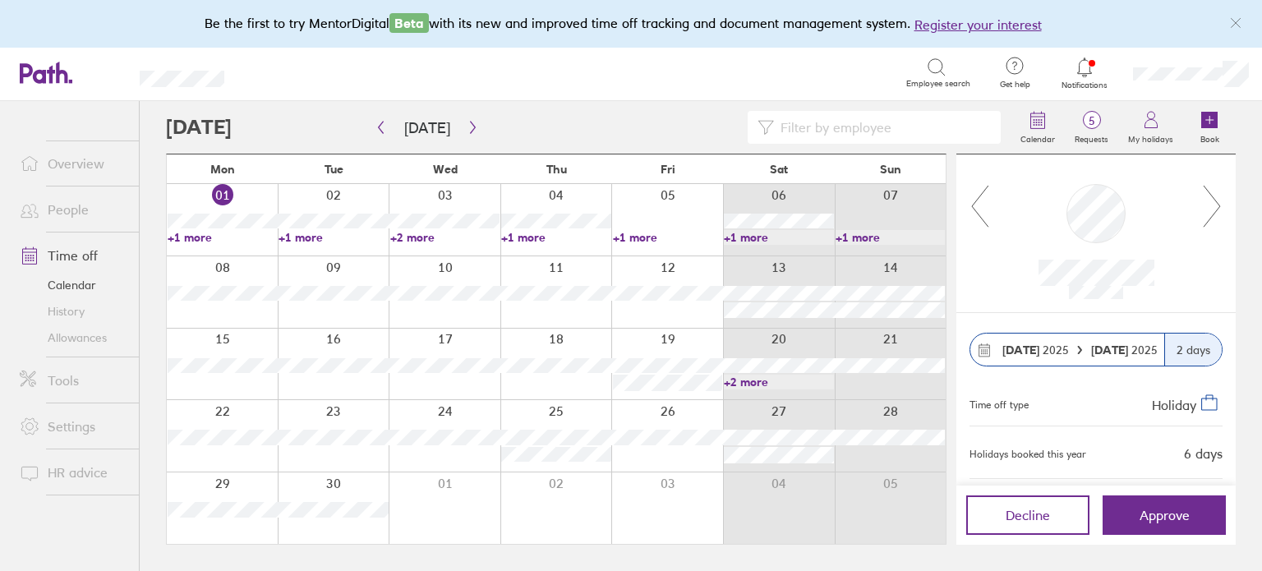
click at [756, 381] on link "+2 more" at bounding box center [778, 382] width 109 height 15
click at [1162, 513] on span "Approve" at bounding box center [1164, 515] width 50 height 15
click at [743, 381] on link "+2 more" at bounding box center [778, 382] width 109 height 15
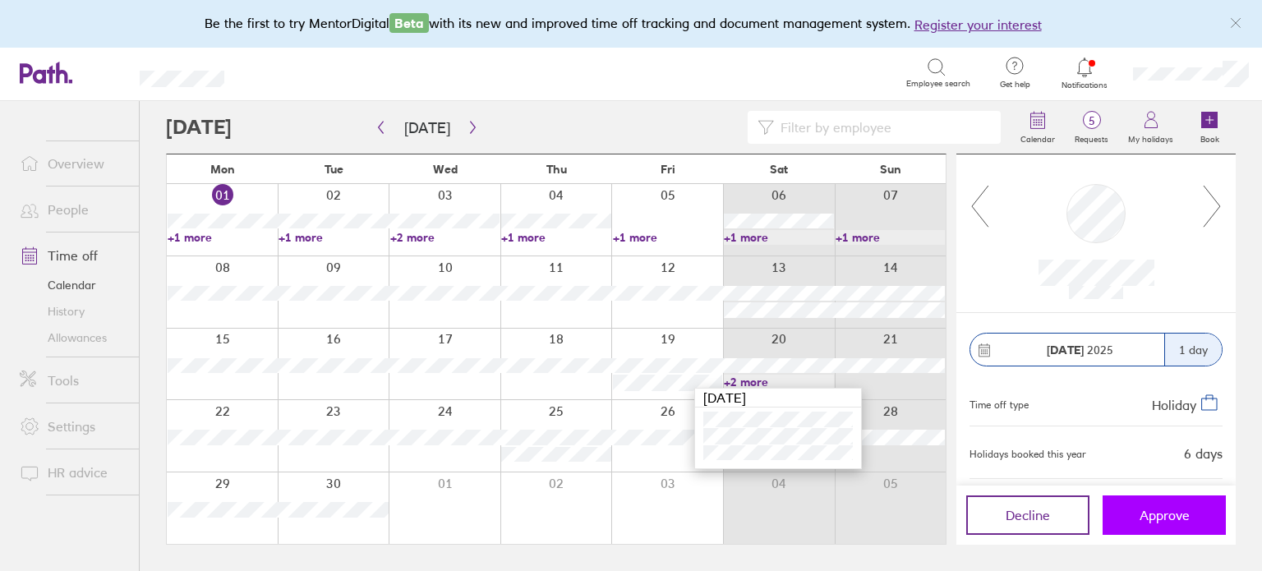
click at [1141, 508] on span "Approve" at bounding box center [1164, 515] width 50 height 15
click at [1160, 505] on button "Approve" at bounding box center [1163, 514] width 123 height 39
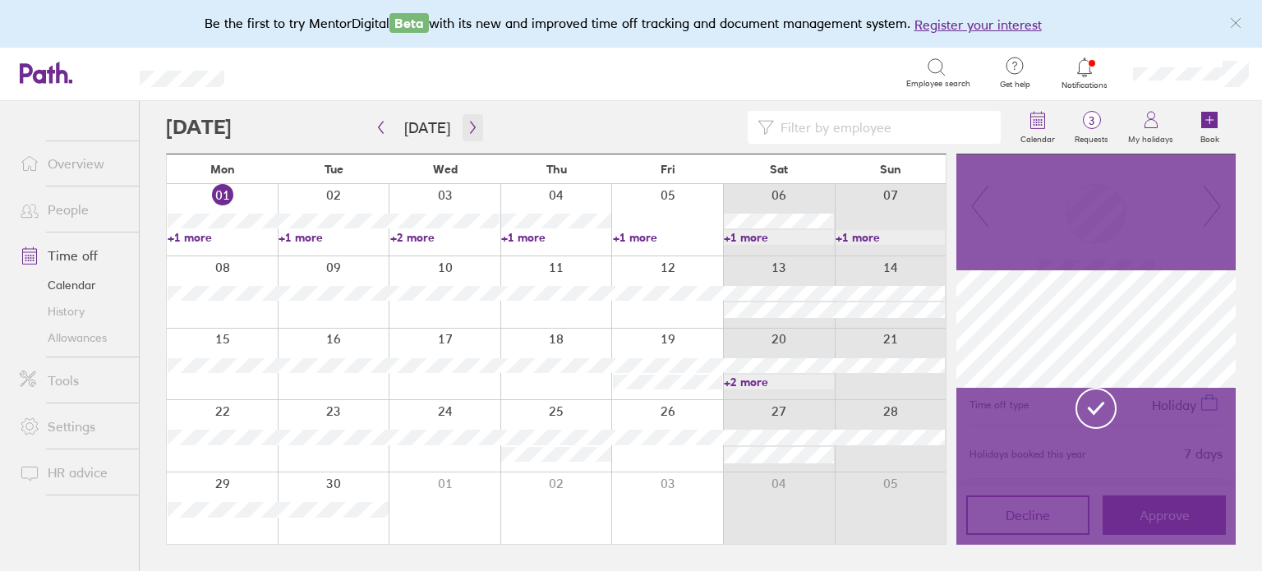
click at [467, 118] on button "button" at bounding box center [472, 127] width 21 height 27
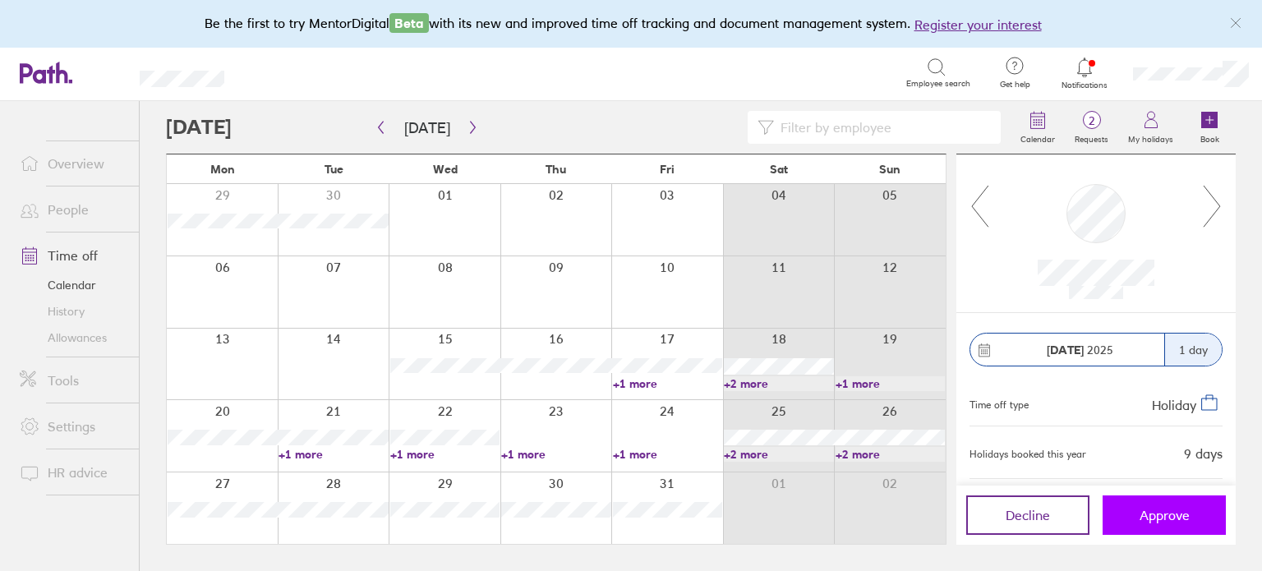
click at [1160, 518] on span "Approve" at bounding box center [1164, 515] width 50 height 15
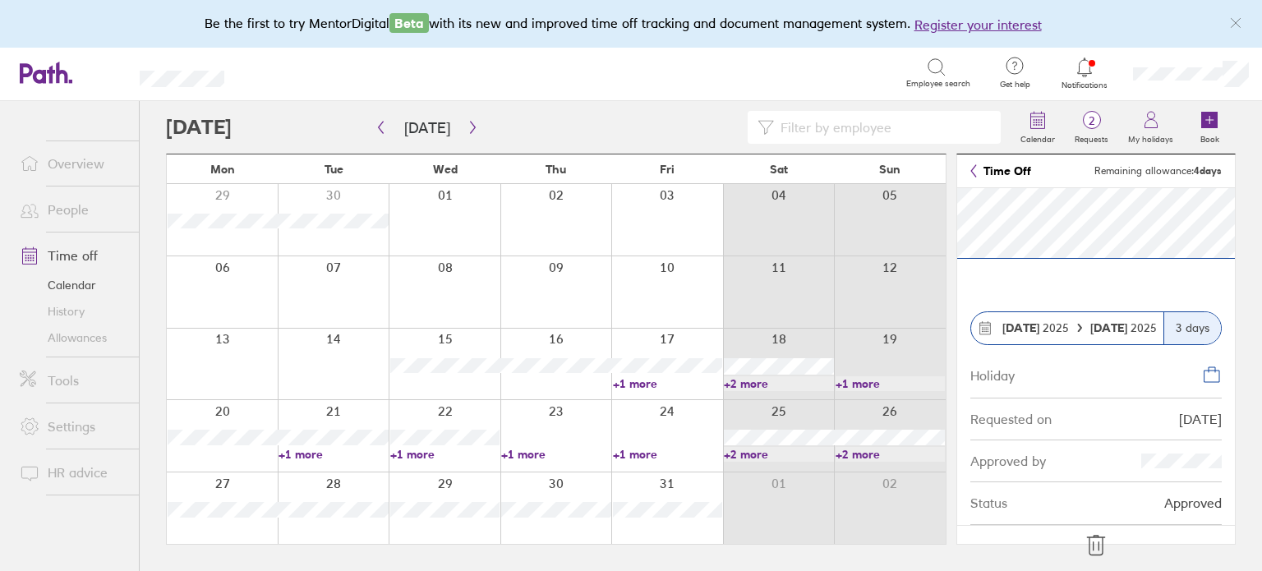
click at [1092, 540] on icon at bounding box center [1095, 546] width 17 height 20
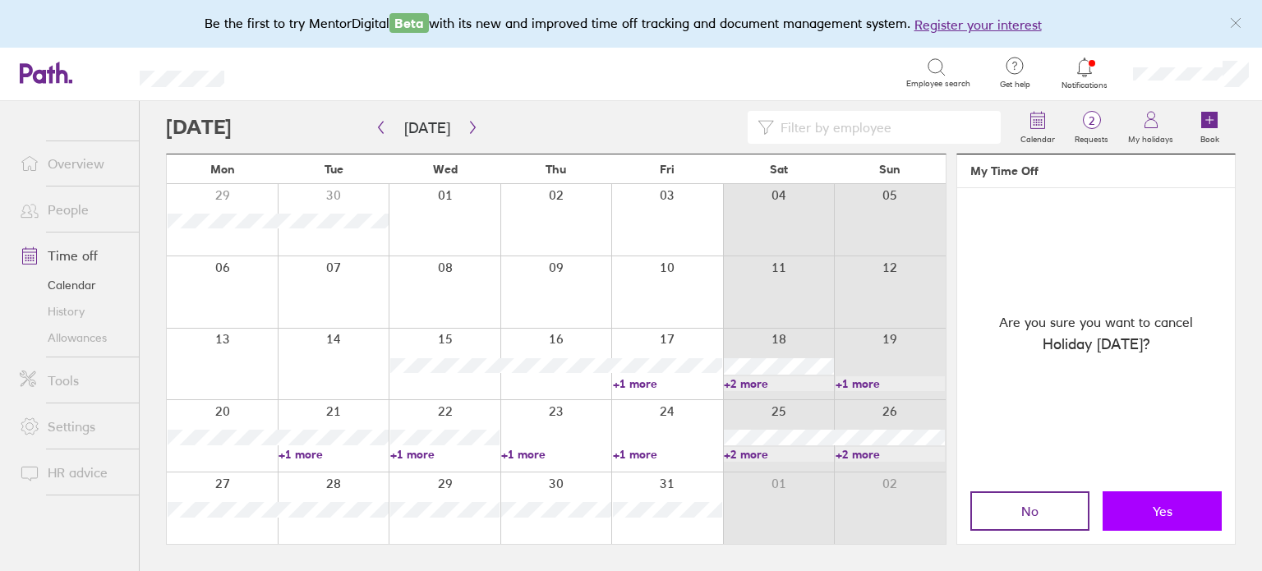
click at [1154, 508] on span "Yes" at bounding box center [1162, 510] width 20 height 15
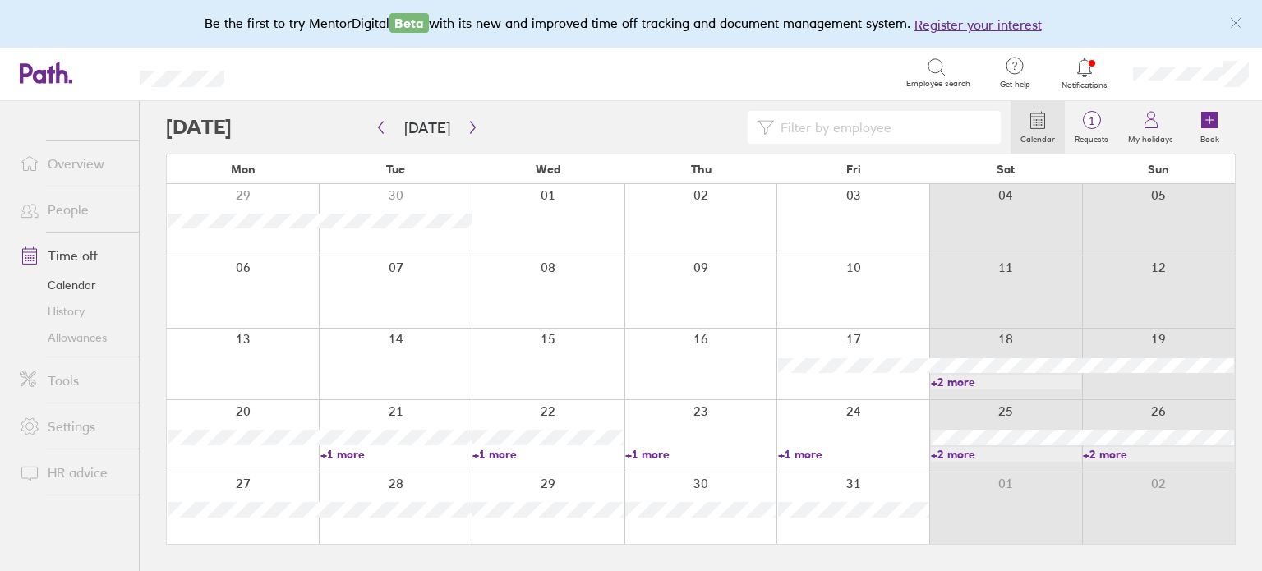
click at [959, 380] on link "+2 more" at bounding box center [1006, 382] width 151 height 15
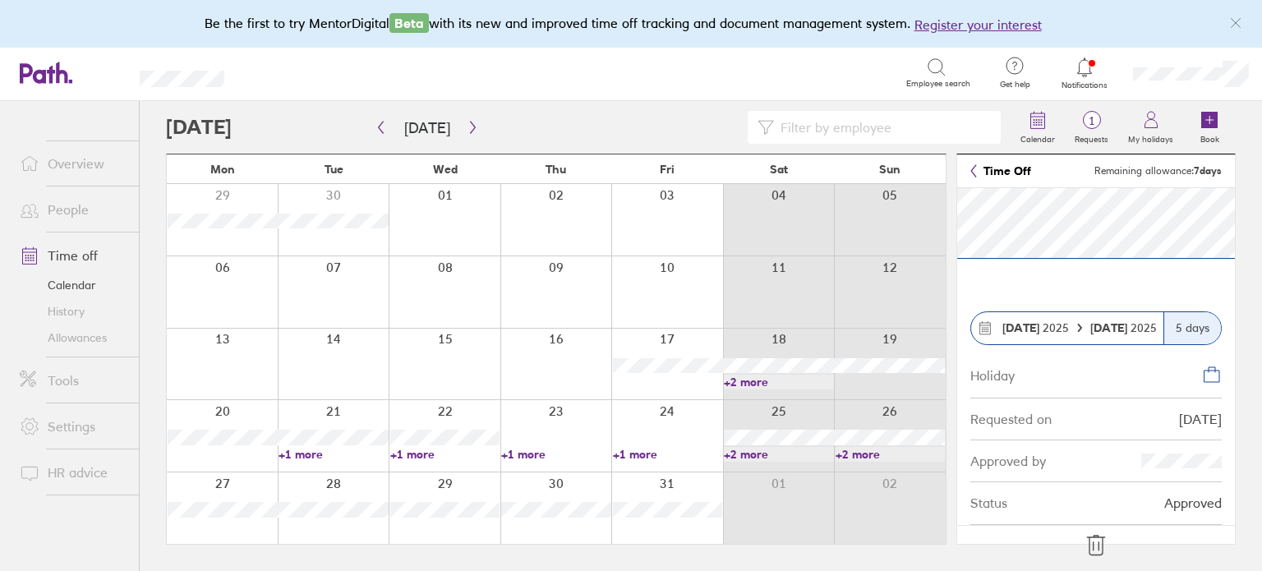
click at [73, 207] on link "People" at bounding box center [73, 209] width 132 height 33
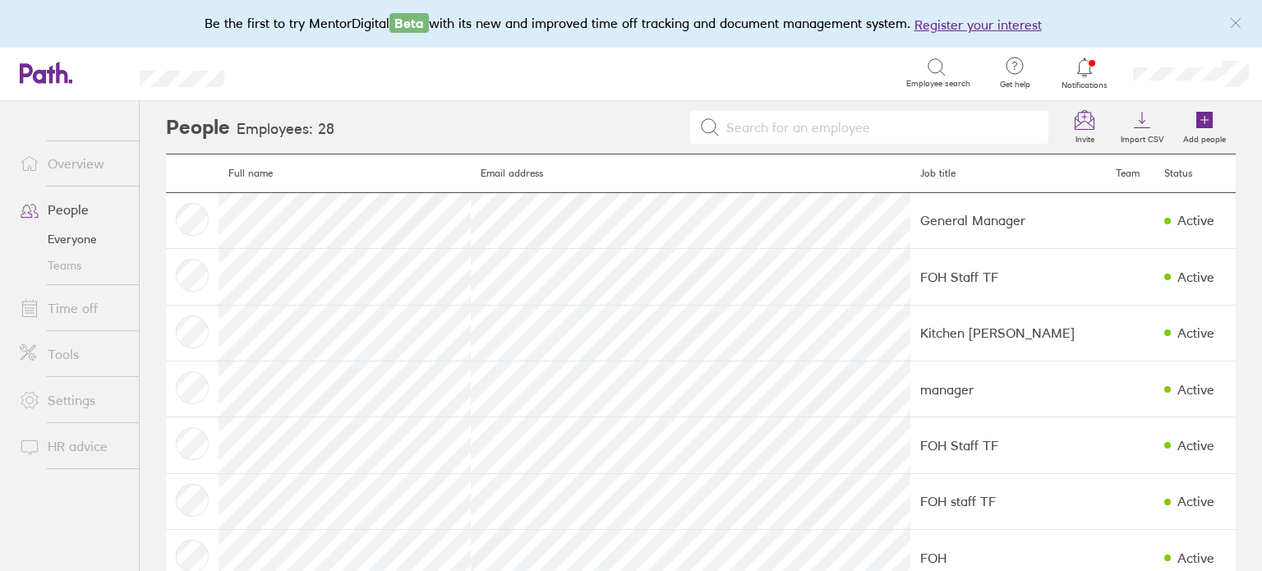
click at [80, 308] on link "Time off" at bounding box center [73, 308] width 132 height 33
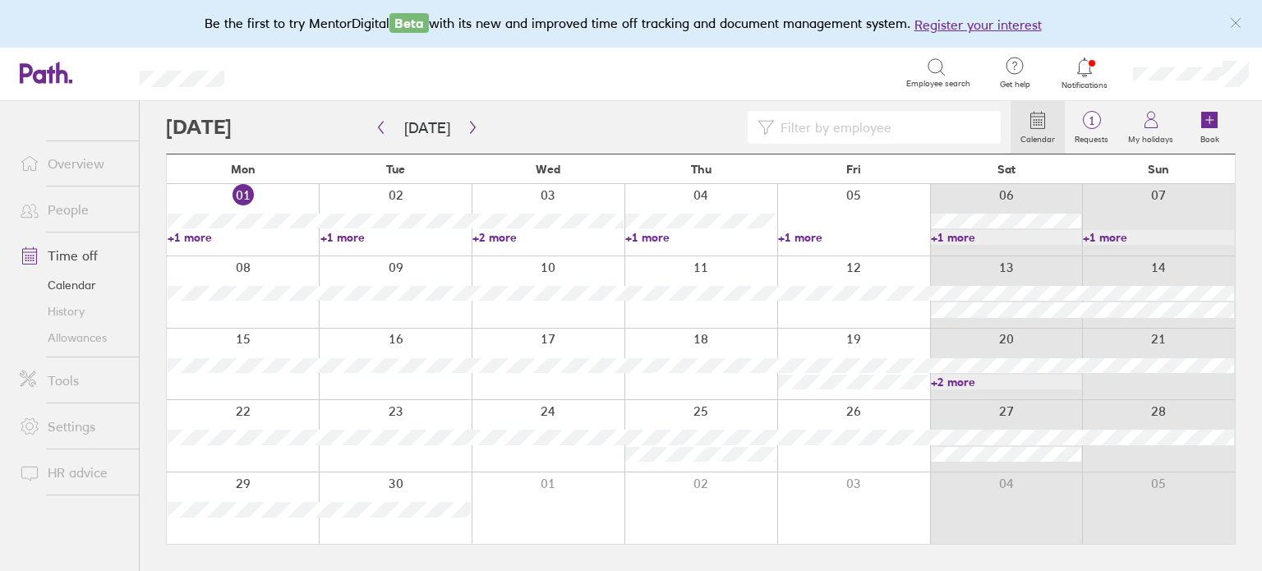
click at [80, 315] on link "History" at bounding box center [73, 311] width 132 height 26
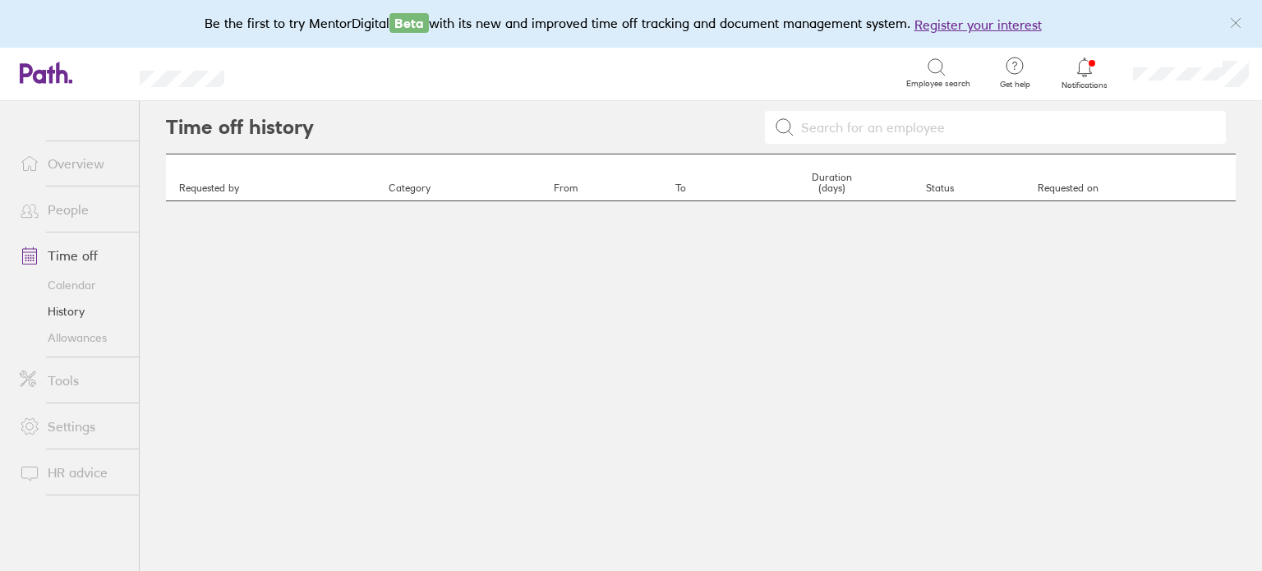
click at [878, 124] on input at bounding box center [1004, 127] width 421 height 31
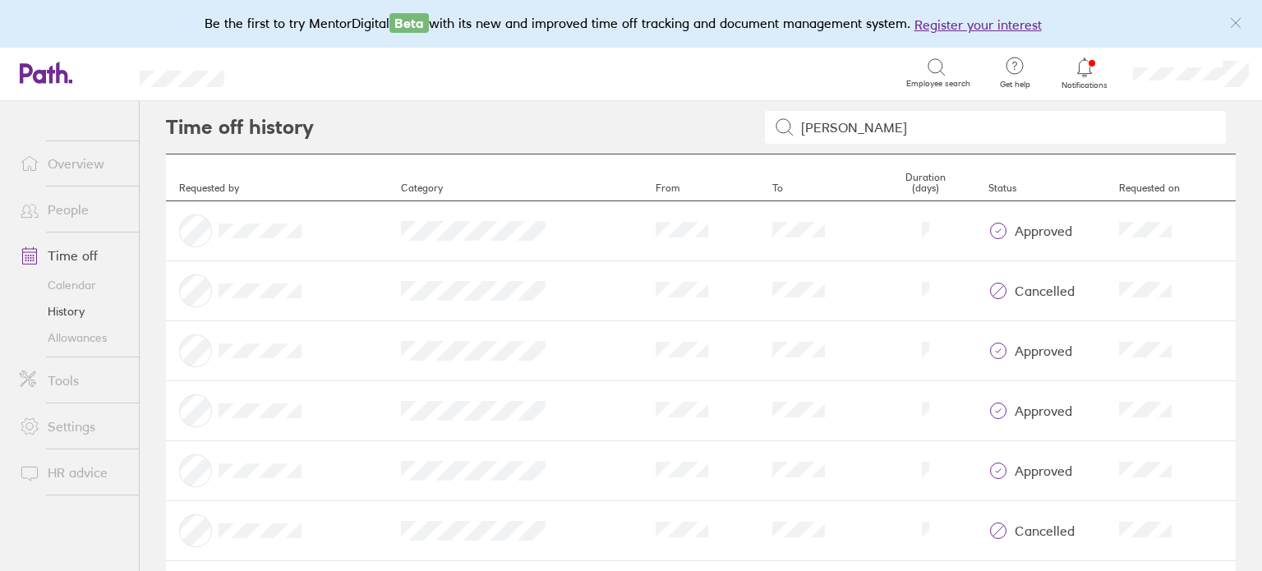
type input "[PERSON_NAME]"
click at [913, 343] on td "Duration" at bounding box center [925, 351] width 99 height 60
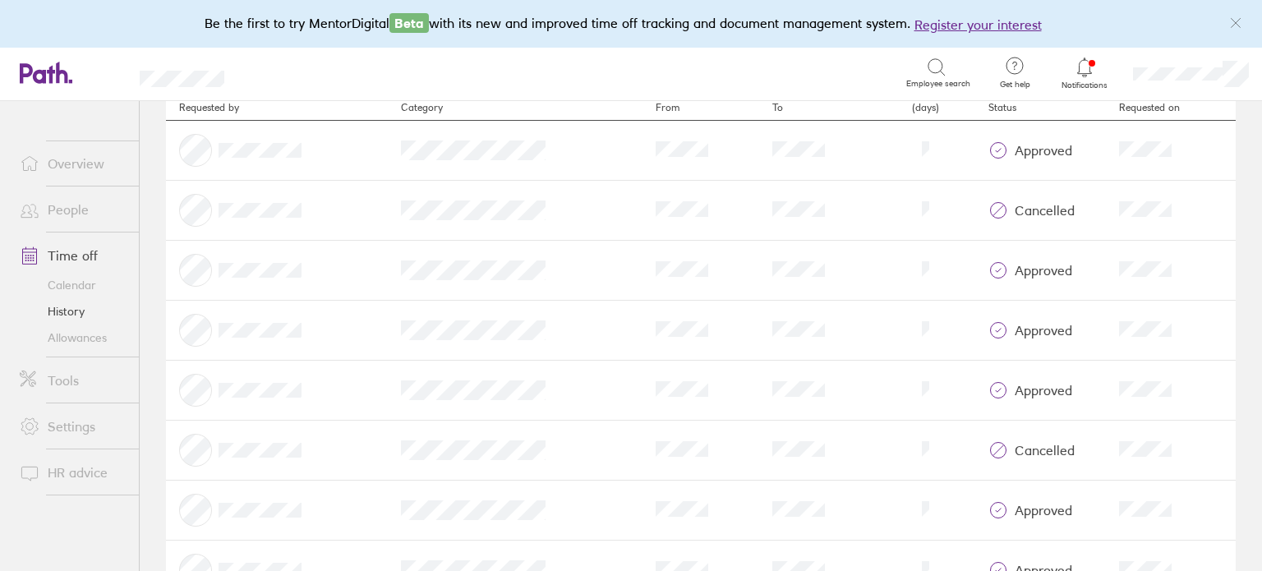
scroll to position [81, 0]
click at [1013, 454] on div "cancelled" at bounding box center [1040, 449] width 104 height 20
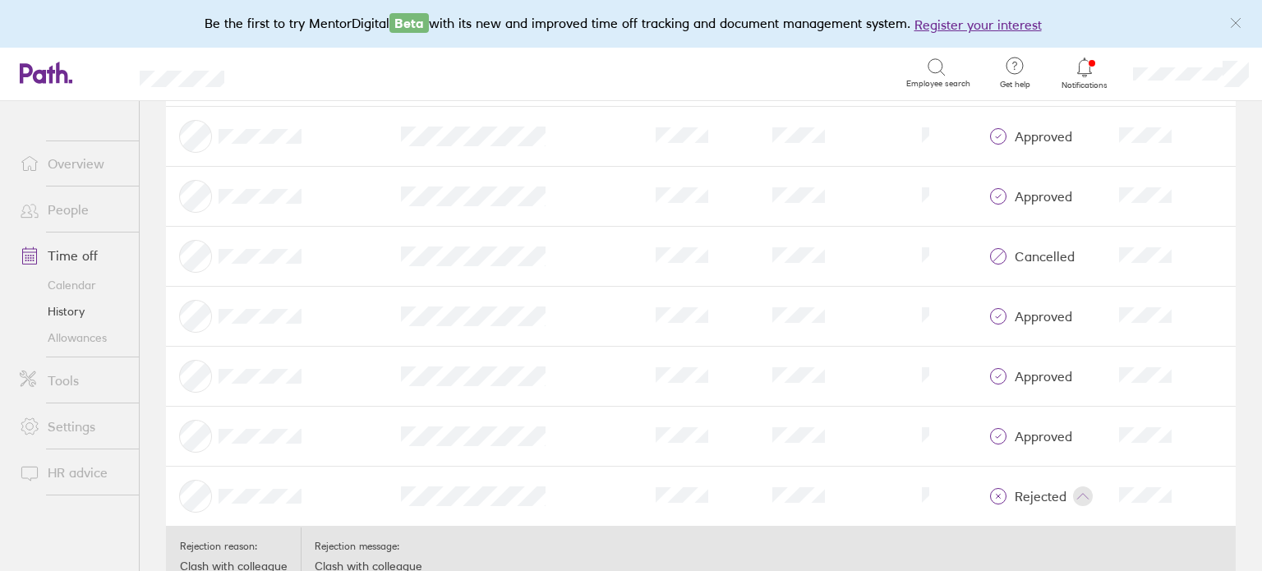
scroll to position [273, 0]
click at [85, 251] on link "Time off" at bounding box center [73, 255] width 132 height 33
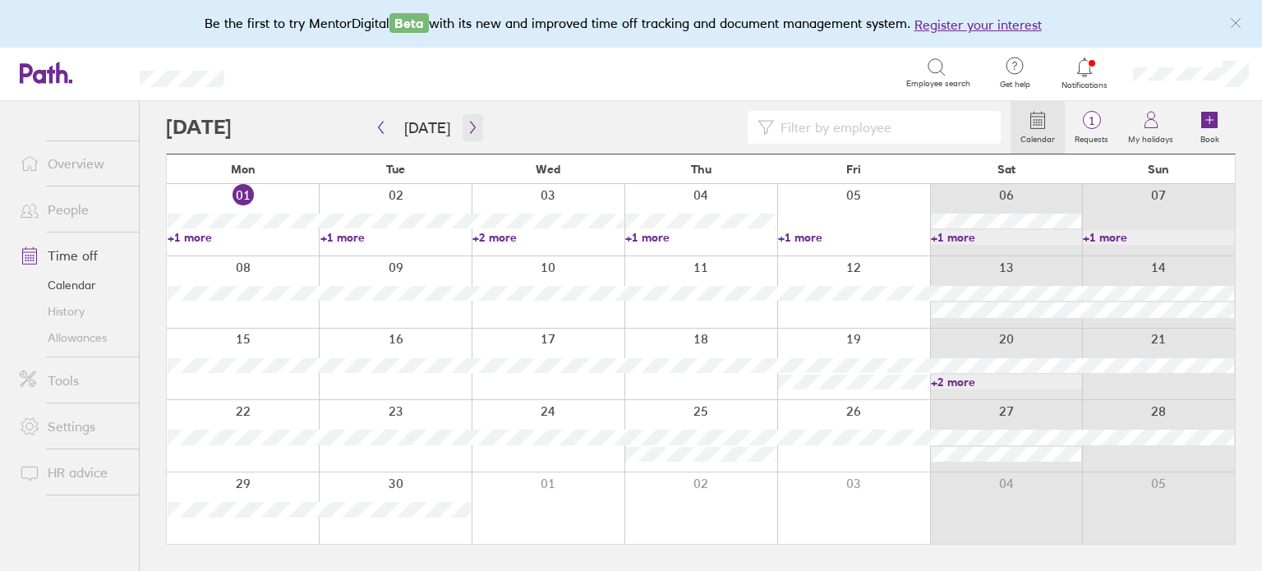
click at [470, 126] on icon "button" at bounding box center [472, 128] width 5 height 12
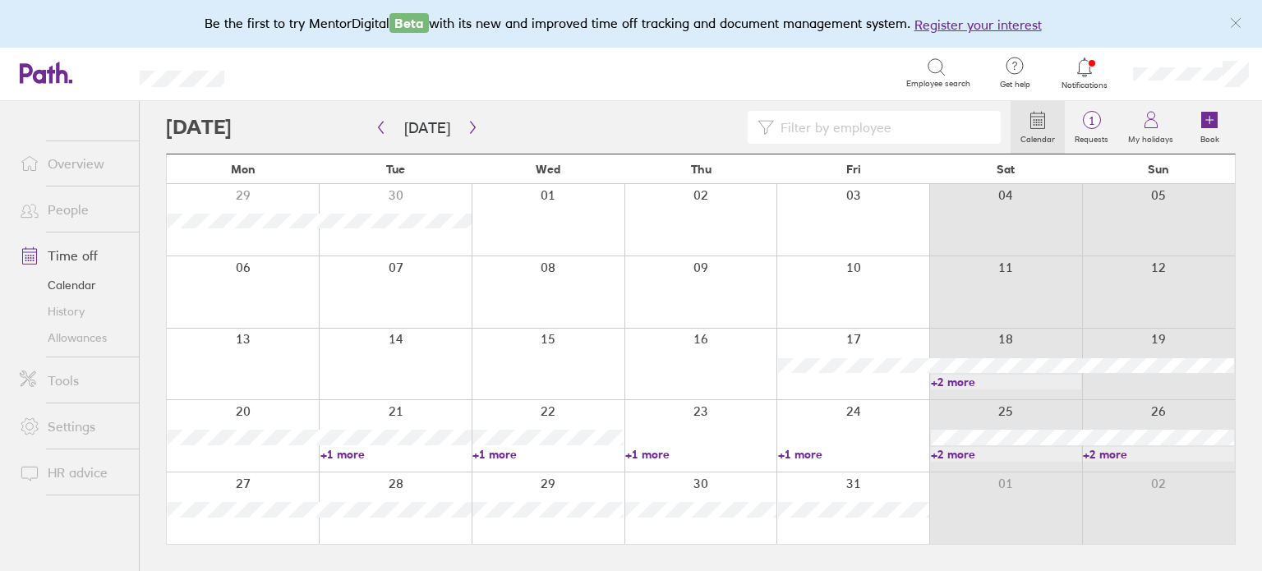
click at [956, 380] on link "+2 more" at bounding box center [1006, 382] width 151 height 15
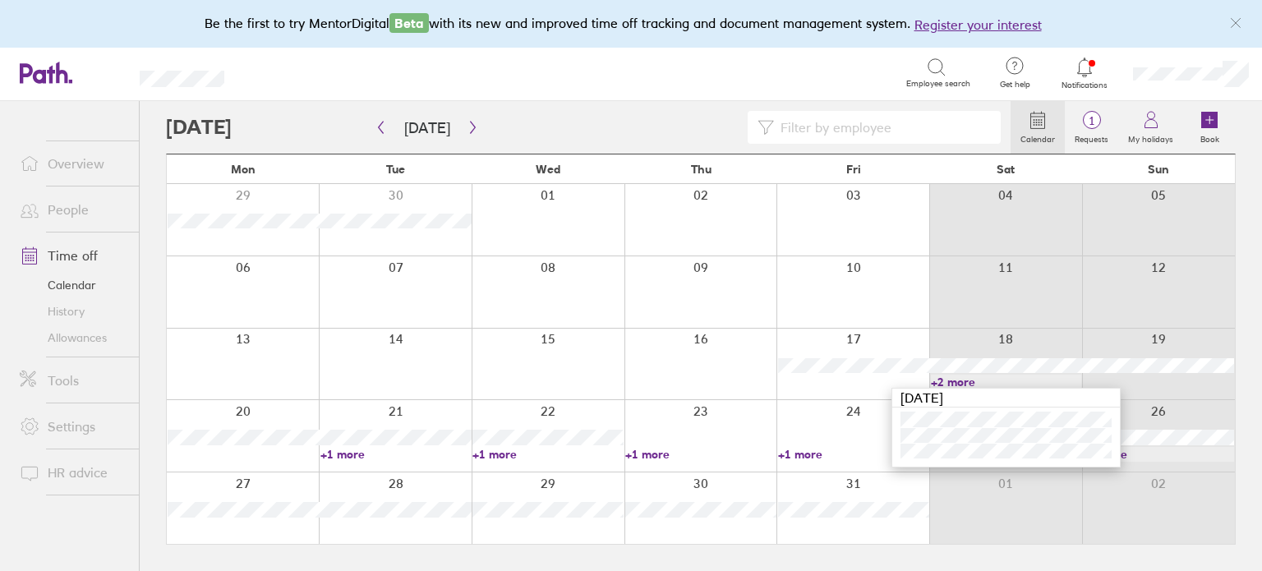
click at [508, 451] on link "+1 more" at bounding box center [547, 454] width 151 height 15
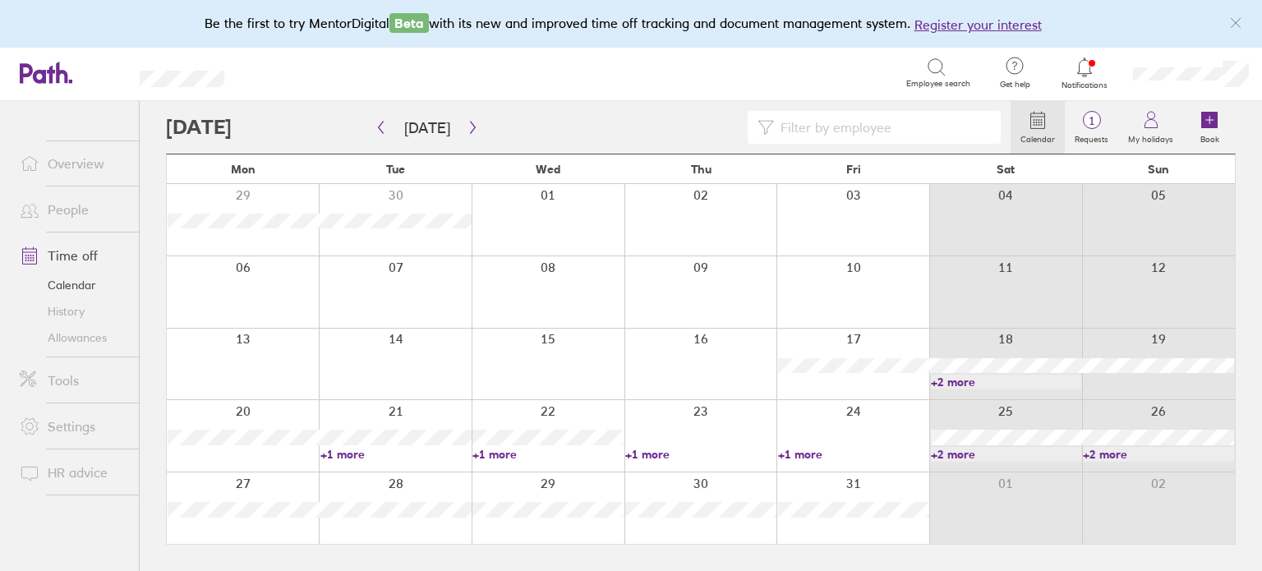
click at [508, 451] on link "+1 more" at bounding box center [547, 454] width 151 height 15
click at [659, 449] on link "+1 more" at bounding box center [700, 454] width 151 height 15
click at [811, 450] on link "+1 more" at bounding box center [853, 454] width 151 height 15
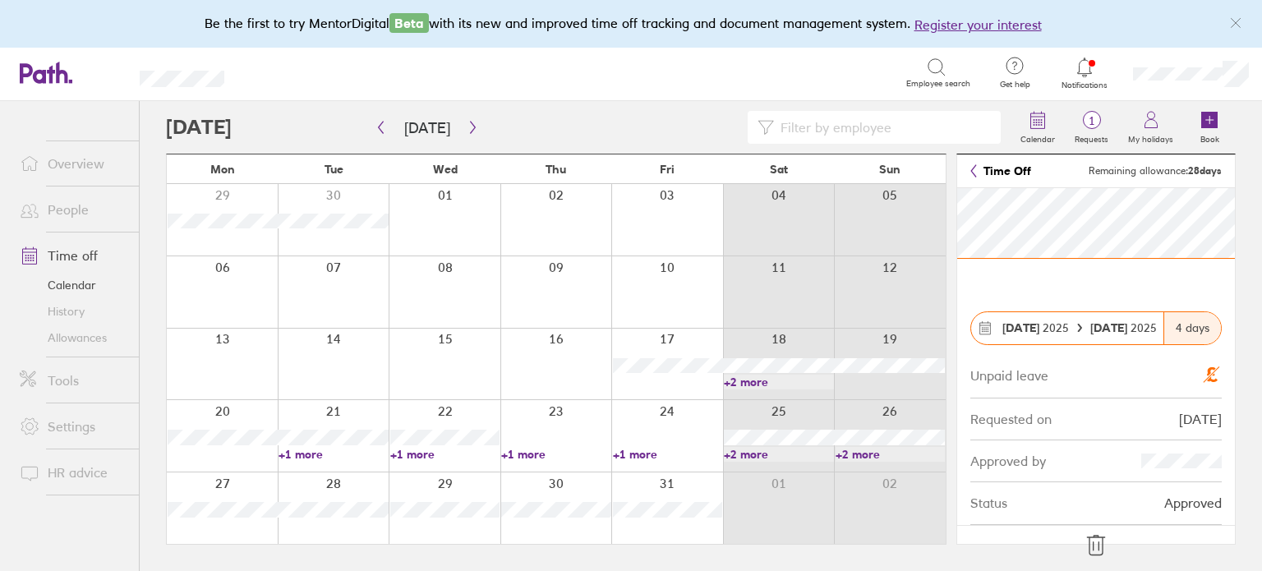
click at [716, 133] on div at bounding box center [588, 127] width 844 height 33
click at [328, 127] on div at bounding box center [588, 127] width 844 height 33
click at [75, 170] on link "Overview" at bounding box center [73, 163] width 132 height 33
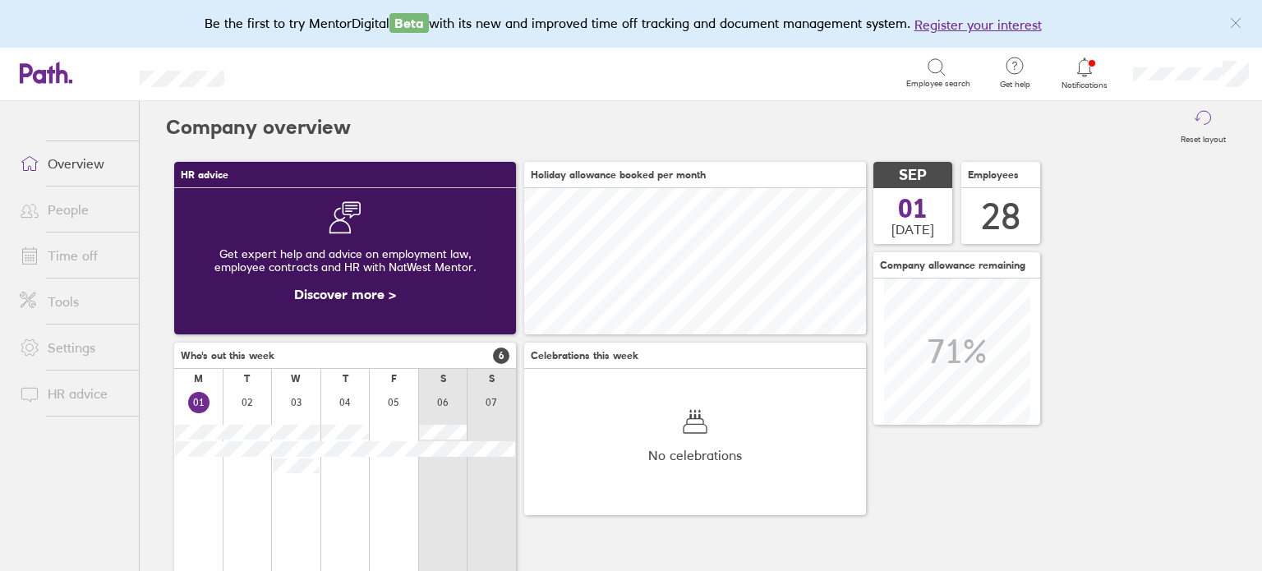
scroll to position [145, 145]
click at [79, 260] on link "Time off" at bounding box center [73, 255] width 132 height 33
